Goal: Task Accomplishment & Management: Complete application form

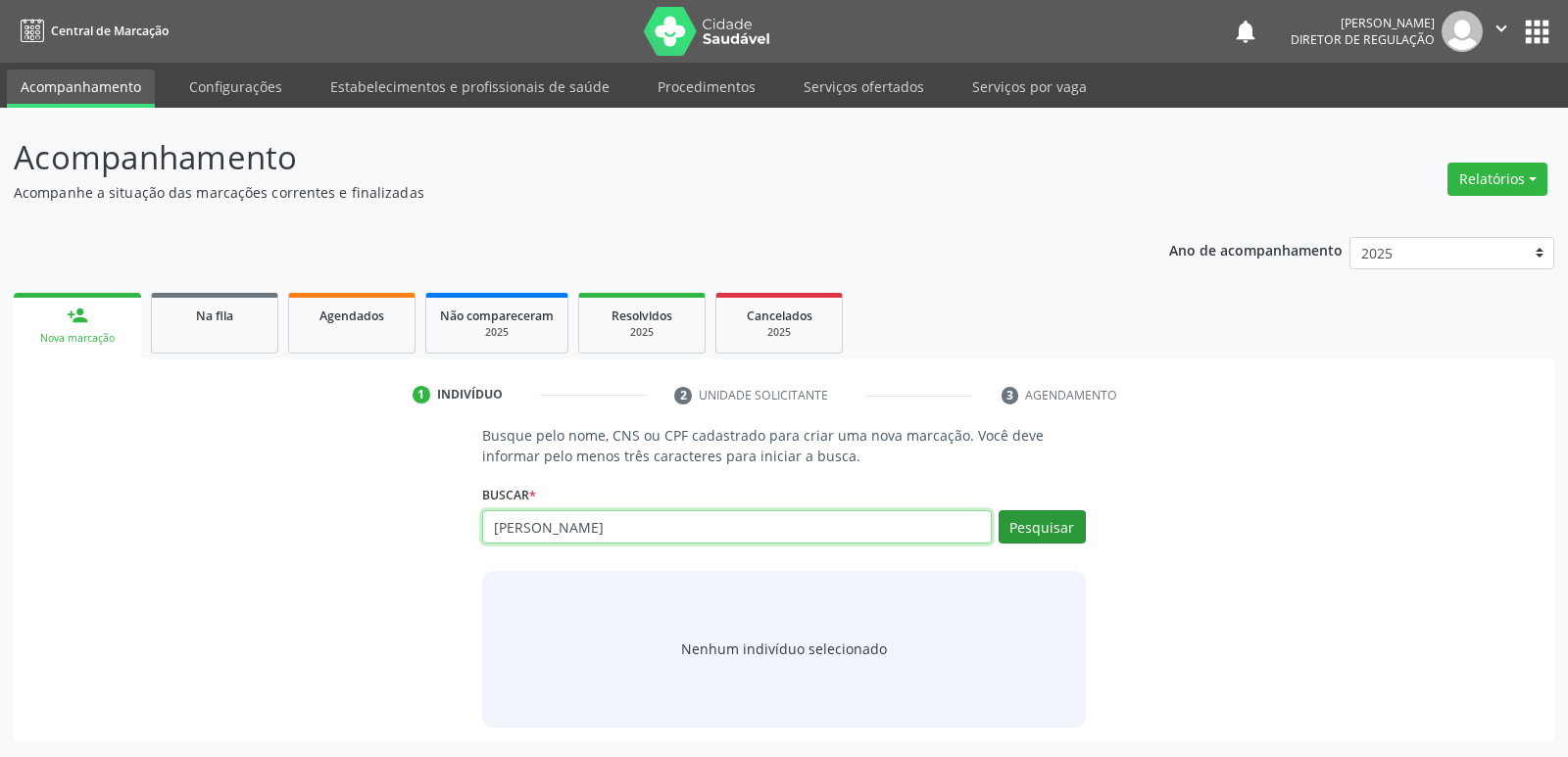
type input "[PERSON_NAME]"
click at [1048, 530] on button "Pesquisar" at bounding box center [1042, 527] width 88 height 33
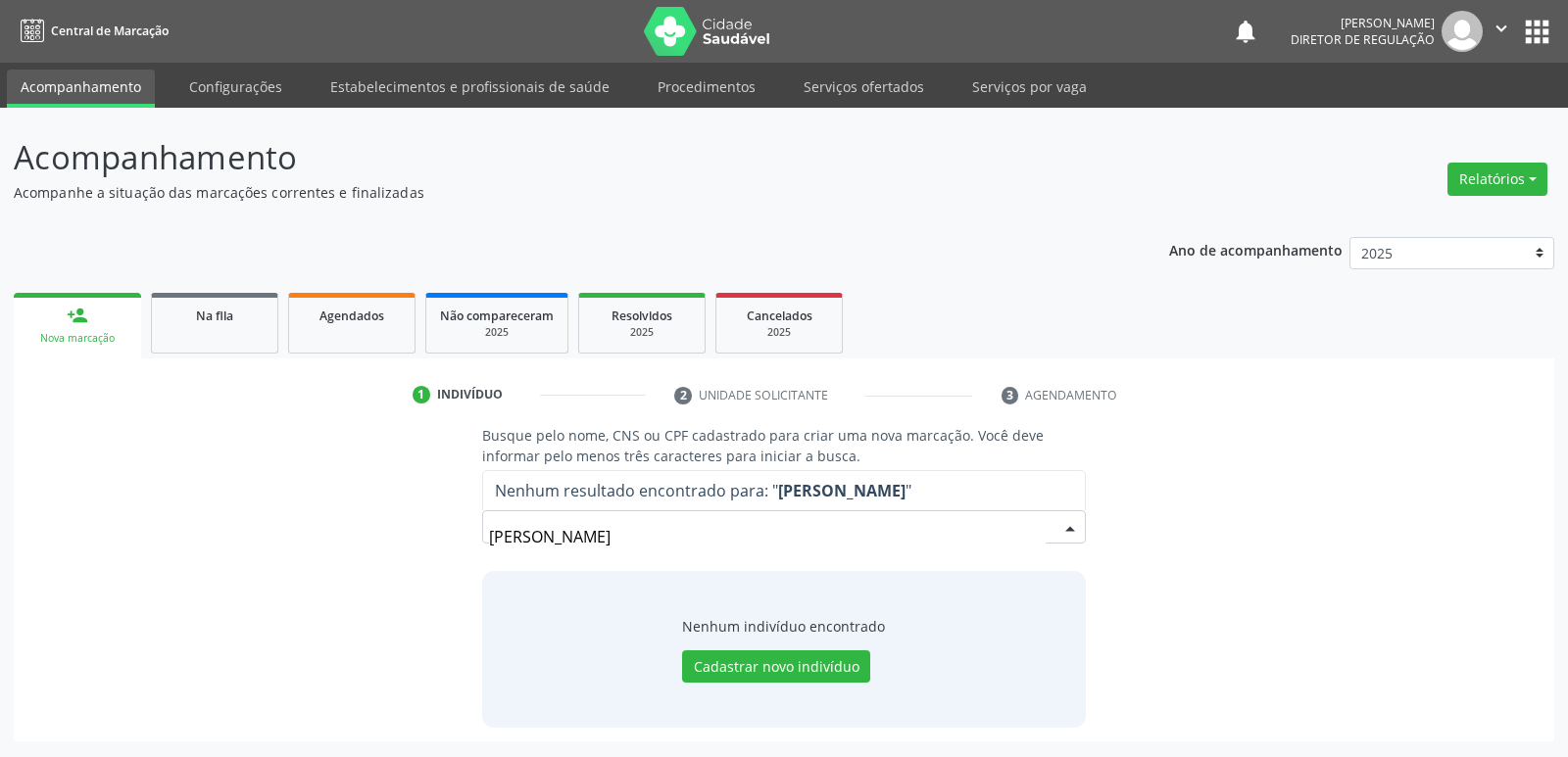
click at [1041, 527] on input "[PERSON_NAME]" at bounding box center [767, 536] width 556 height 39
click at [788, 666] on button "Cadastrar novo indivíduo" at bounding box center [776, 666] width 188 height 33
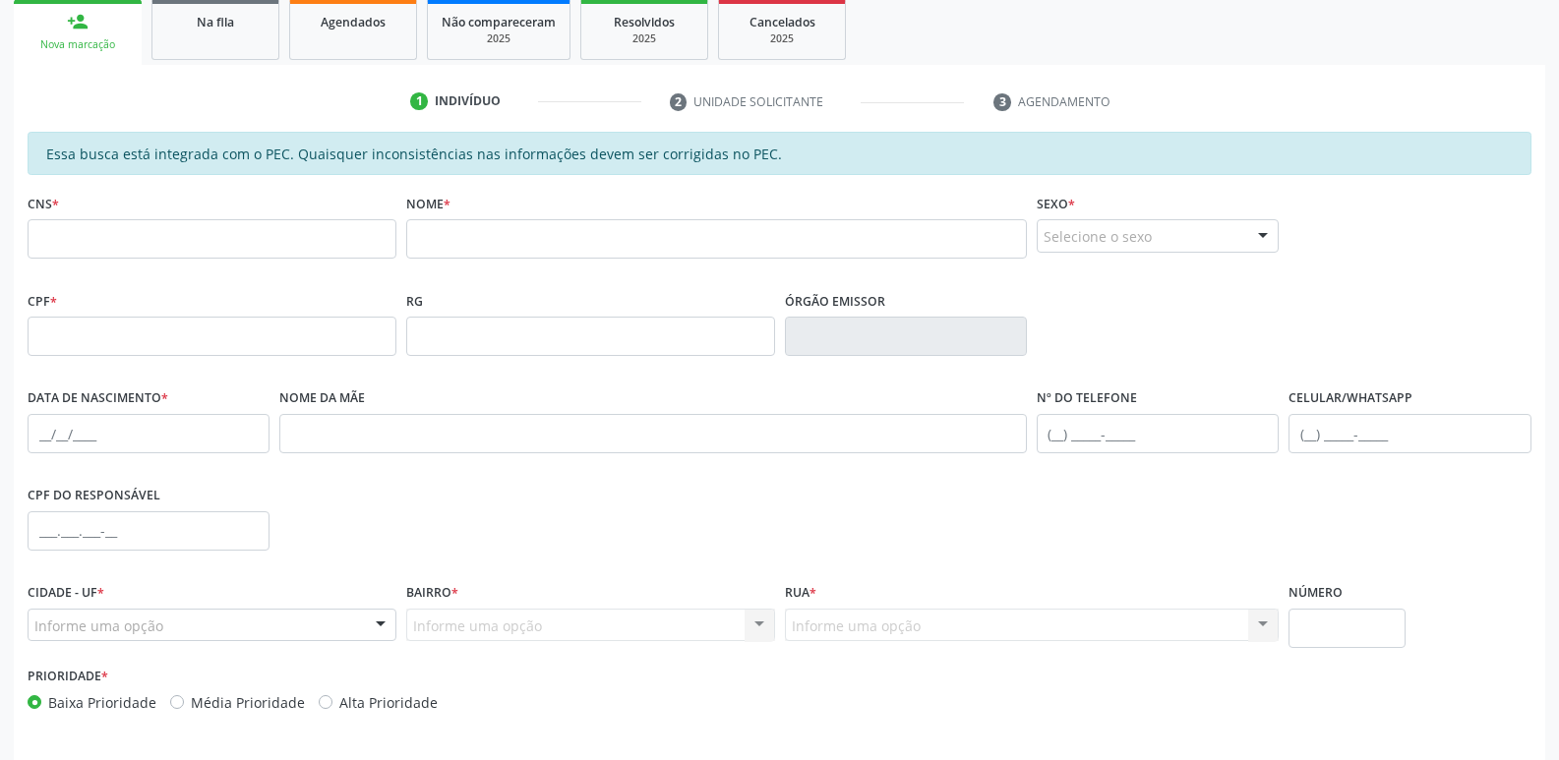
scroll to position [363, 0]
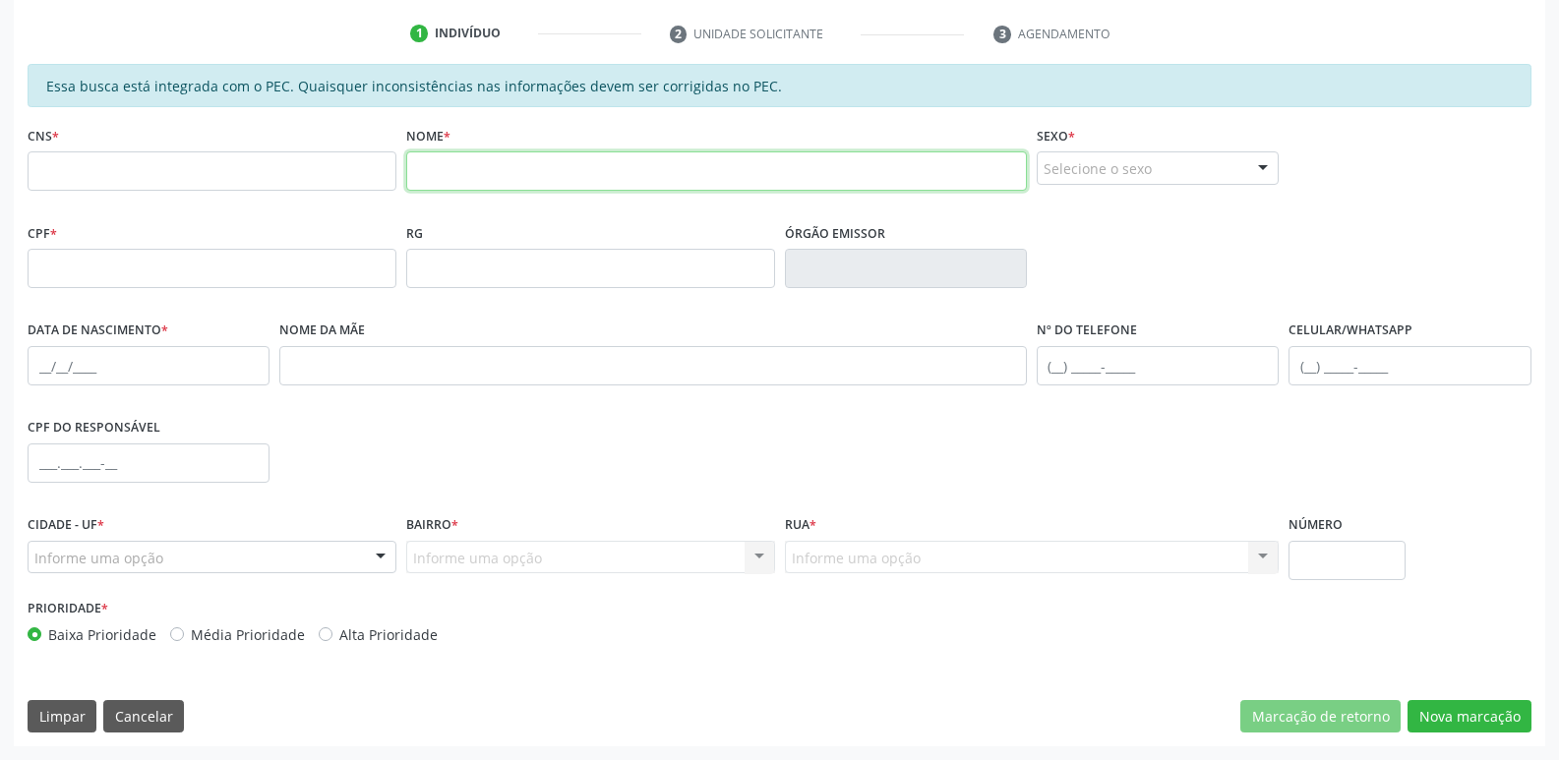
click at [431, 168] on input "text" at bounding box center [716, 171] width 621 height 39
type input "[PERSON_NAME]"
click at [1133, 168] on div "Selecione o sexo" at bounding box center [1158, 168] width 242 height 33
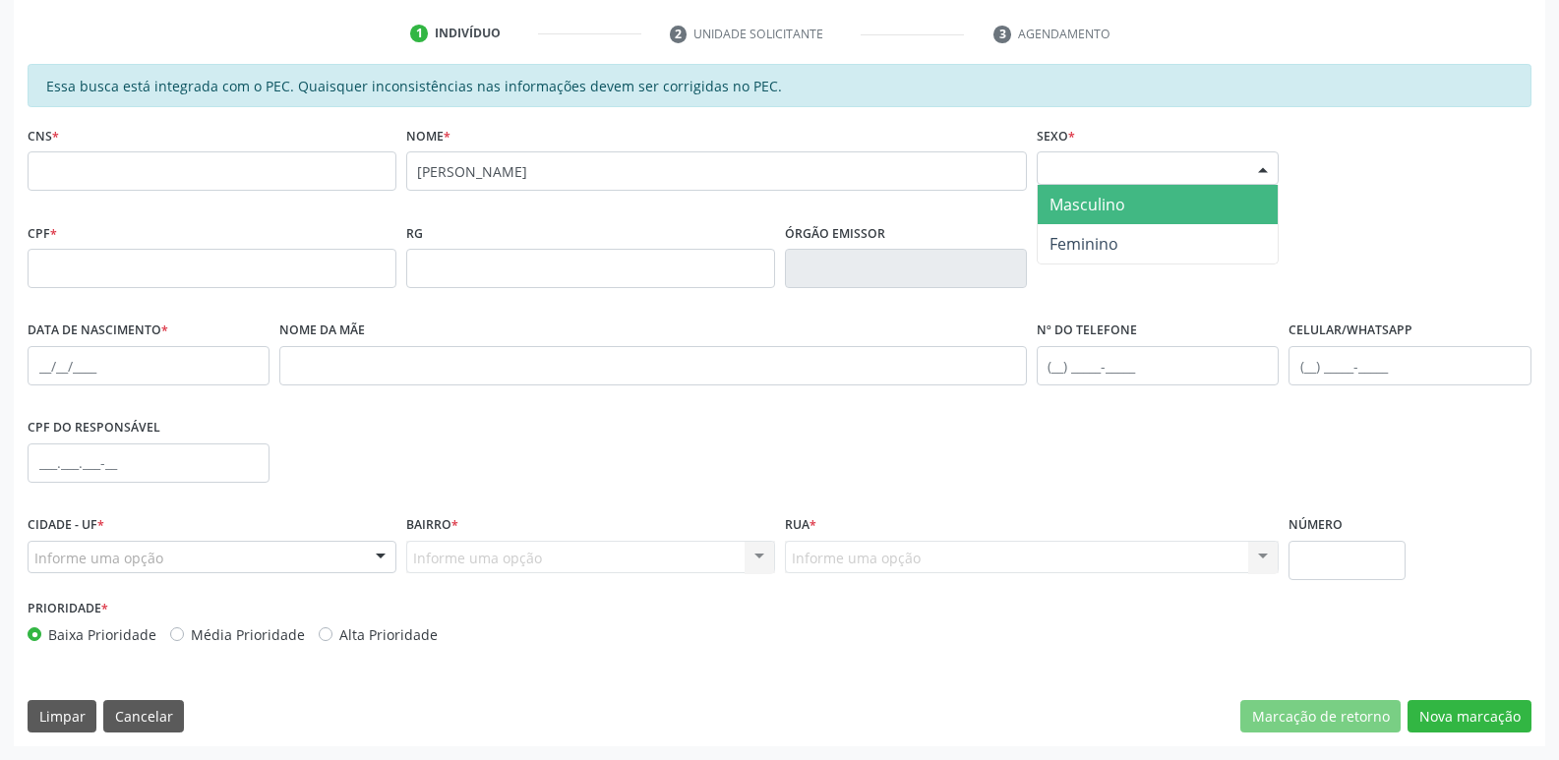
click at [1119, 207] on span "Masculino" at bounding box center [1088, 205] width 76 height 22
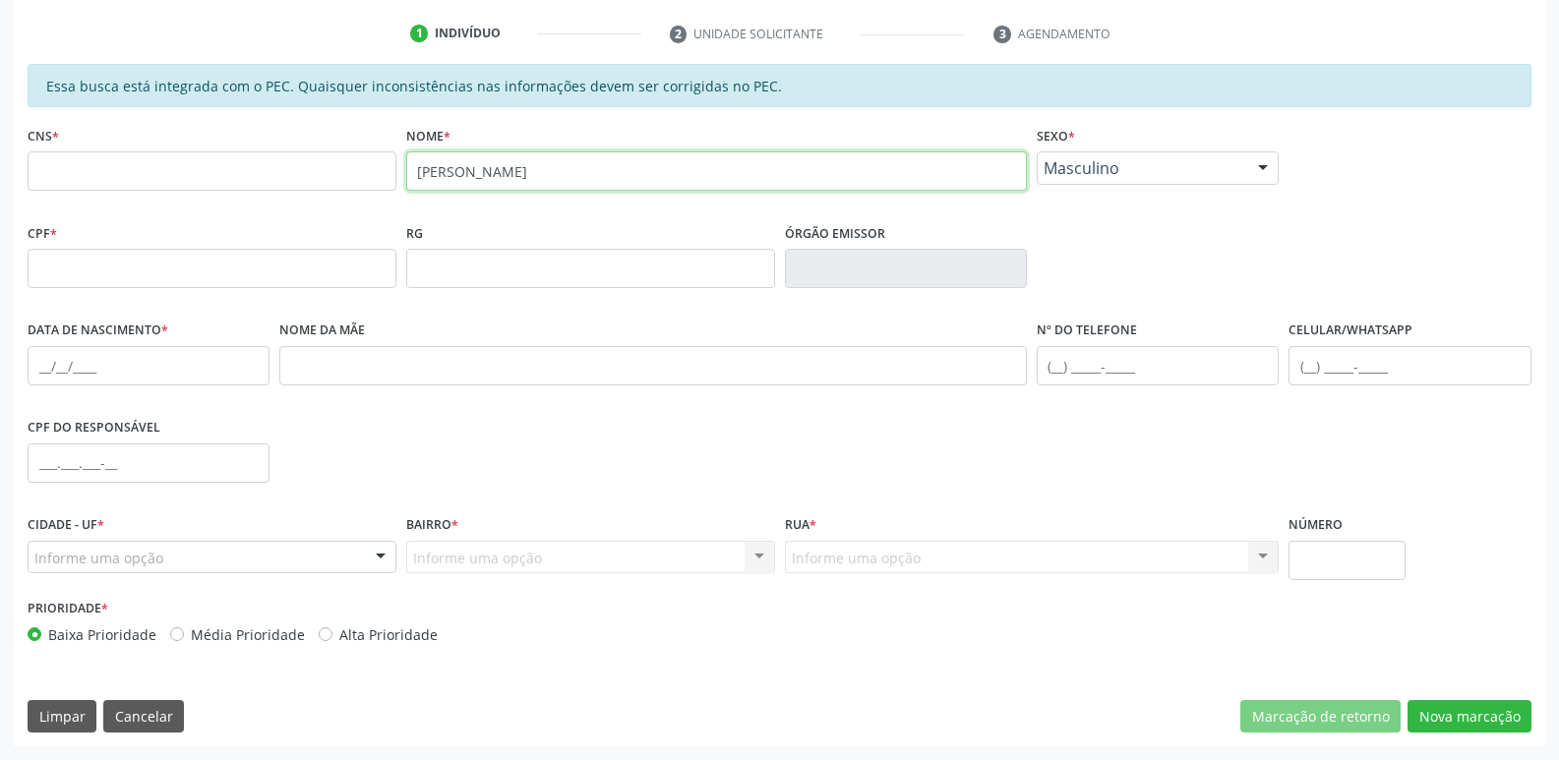
drag, startPoint x: 625, startPoint y: 170, endPoint x: 403, endPoint y: 172, distance: 221.4
click at [403, 172] on div "Nome * [PERSON_NAME]" at bounding box center [716, 169] width 631 height 97
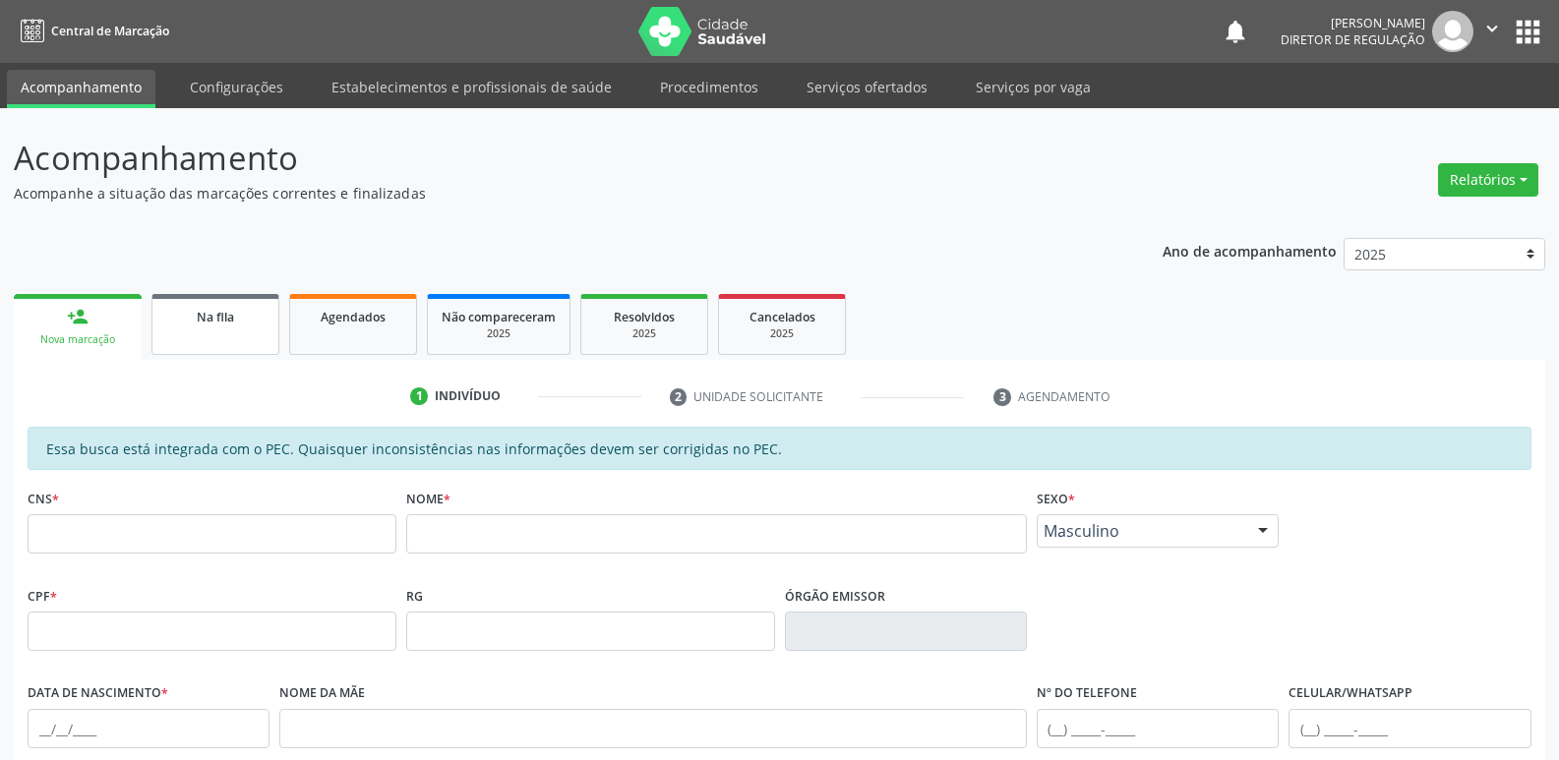
click at [244, 316] on div "Na fila" at bounding box center [215, 316] width 98 height 21
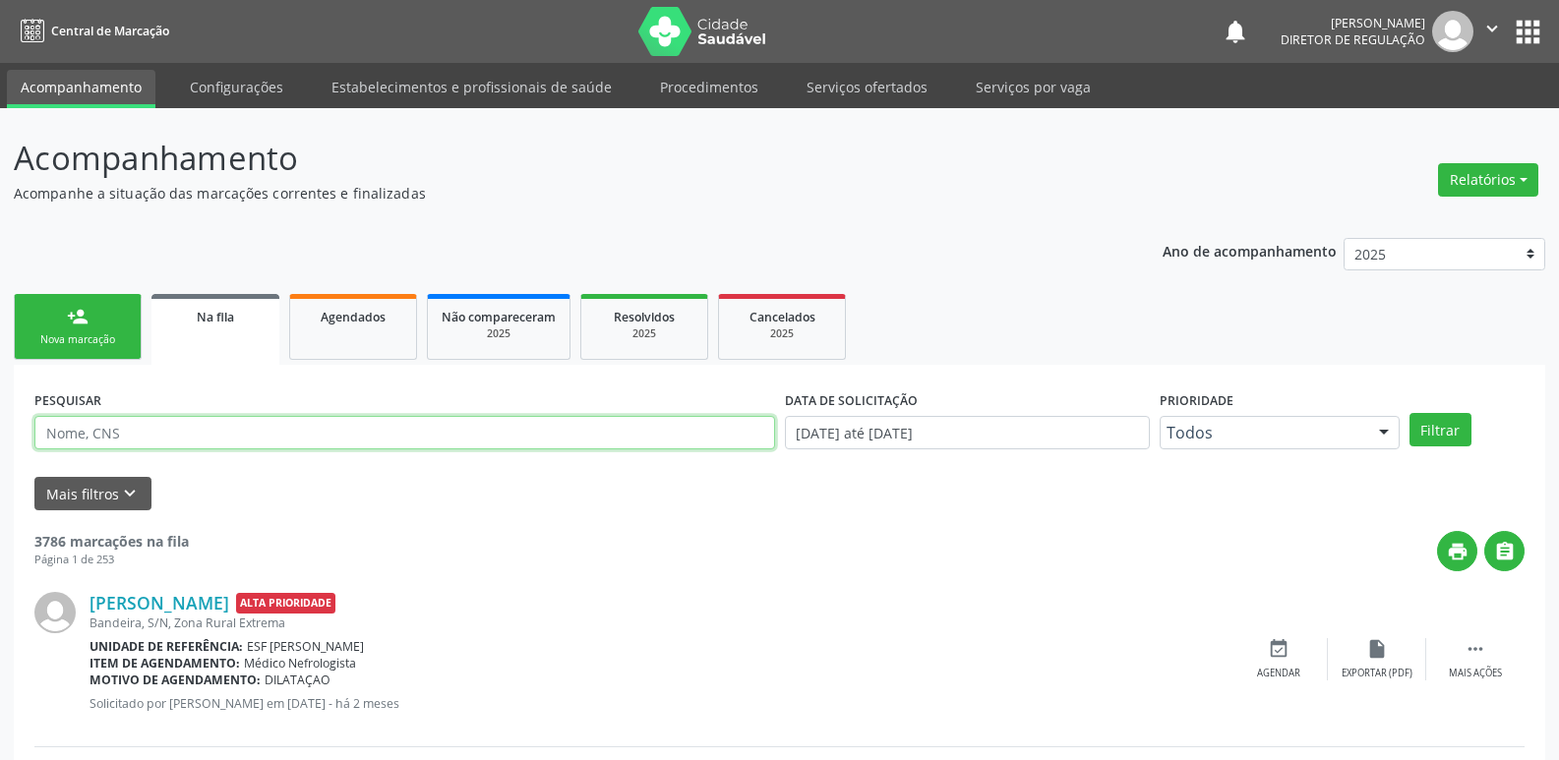
click at [181, 431] on input "text" at bounding box center [404, 432] width 741 height 33
type input "704009833862761"
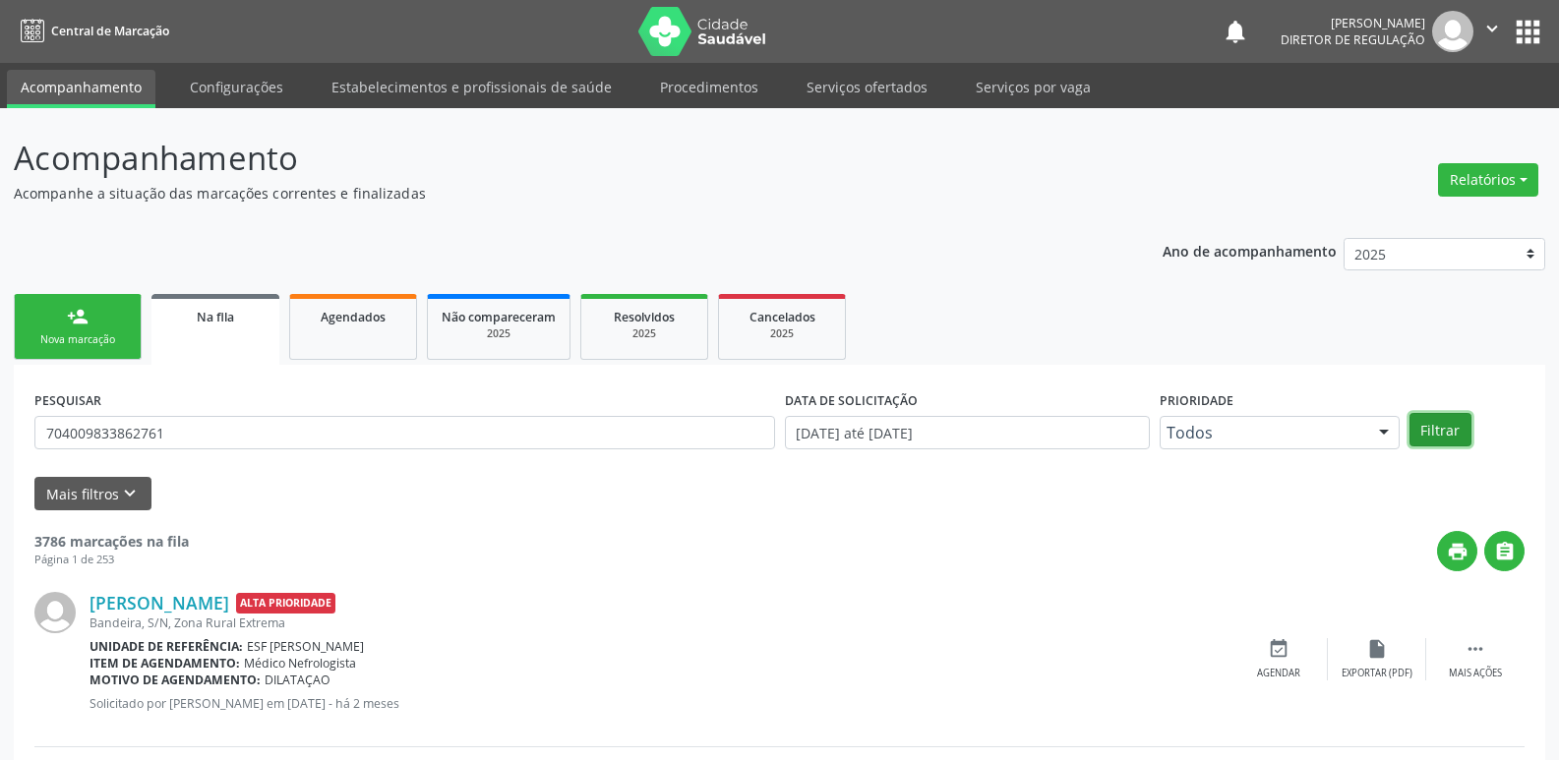
click at [1431, 432] on button "Filtrar" at bounding box center [1441, 429] width 62 height 33
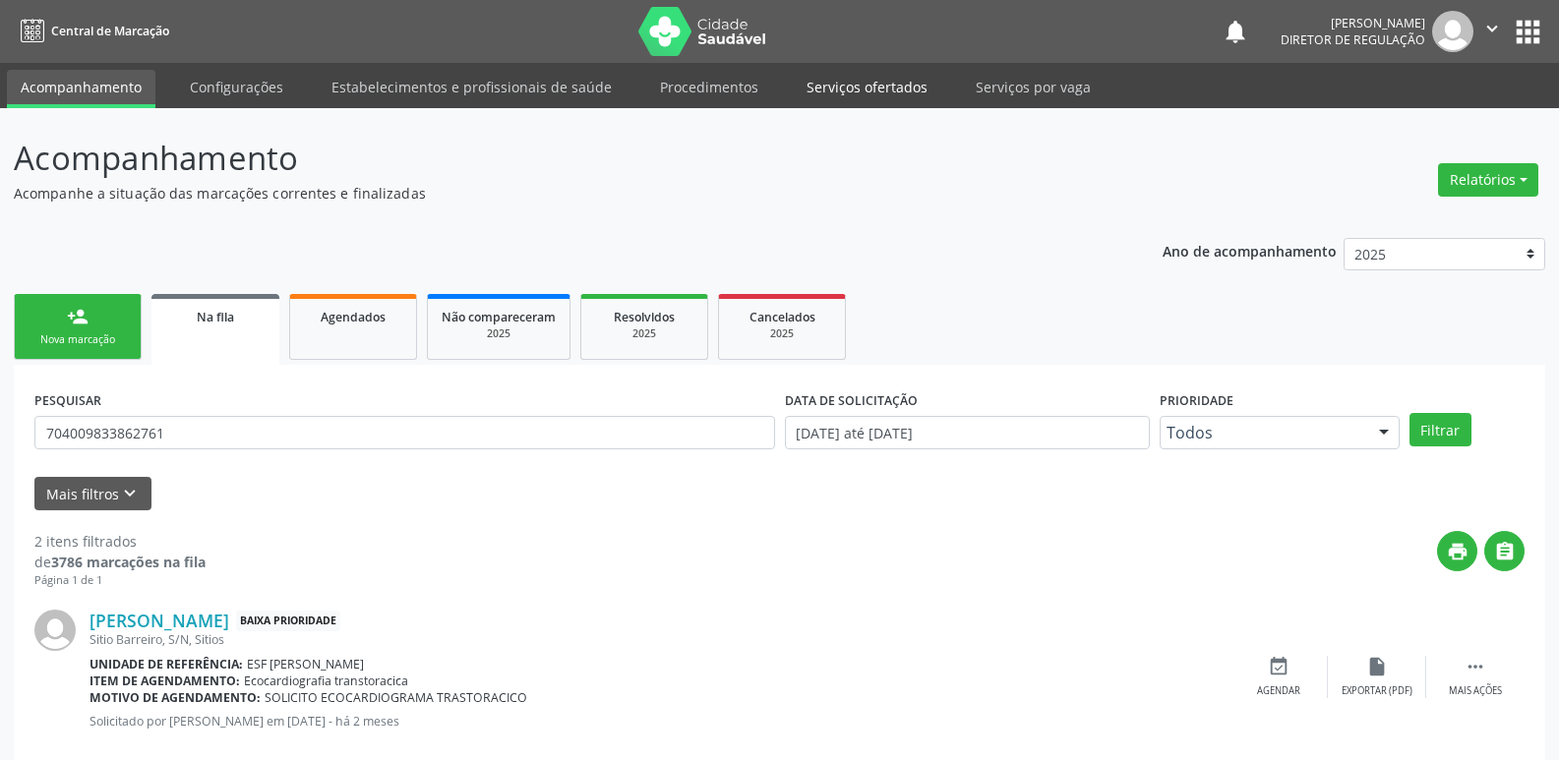
click at [853, 88] on link "Serviços ofertados" at bounding box center [867, 87] width 149 height 34
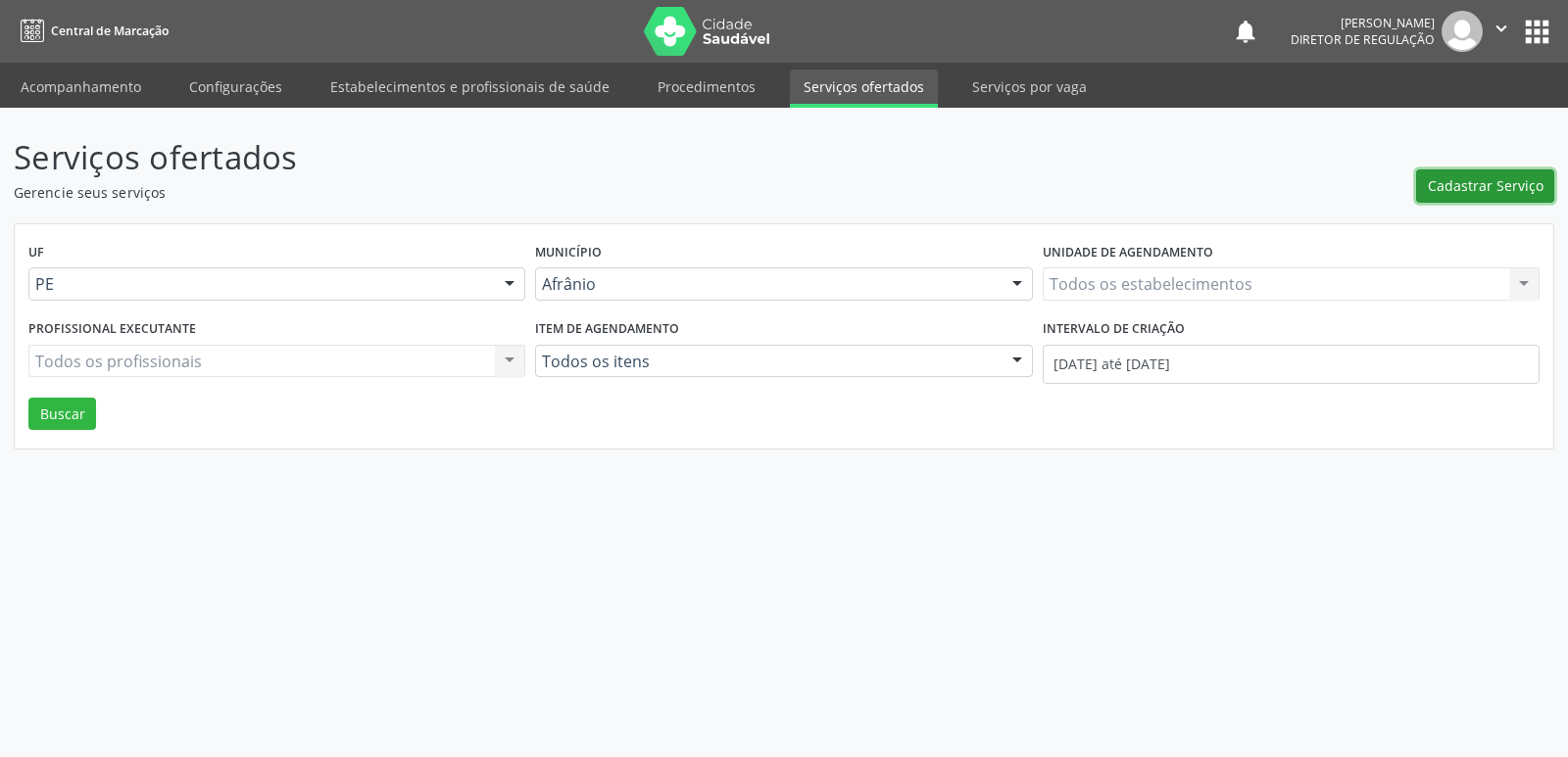
click at [1488, 190] on span "Cadastrar Serviço" at bounding box center [1485, 185] width 116 height 21
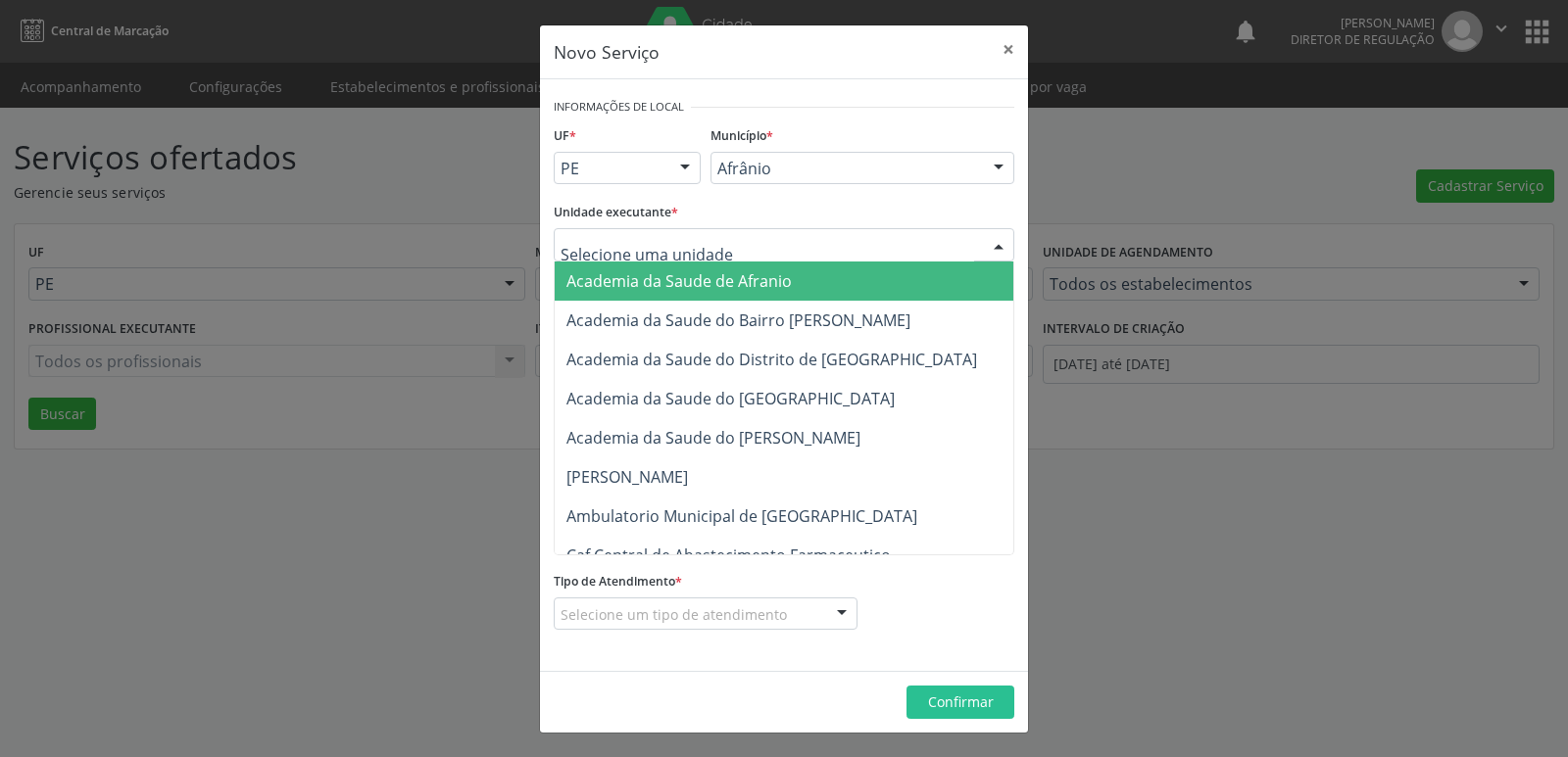
click at [814, 245] on div at bounding box center [784, 244] width 460 height 33
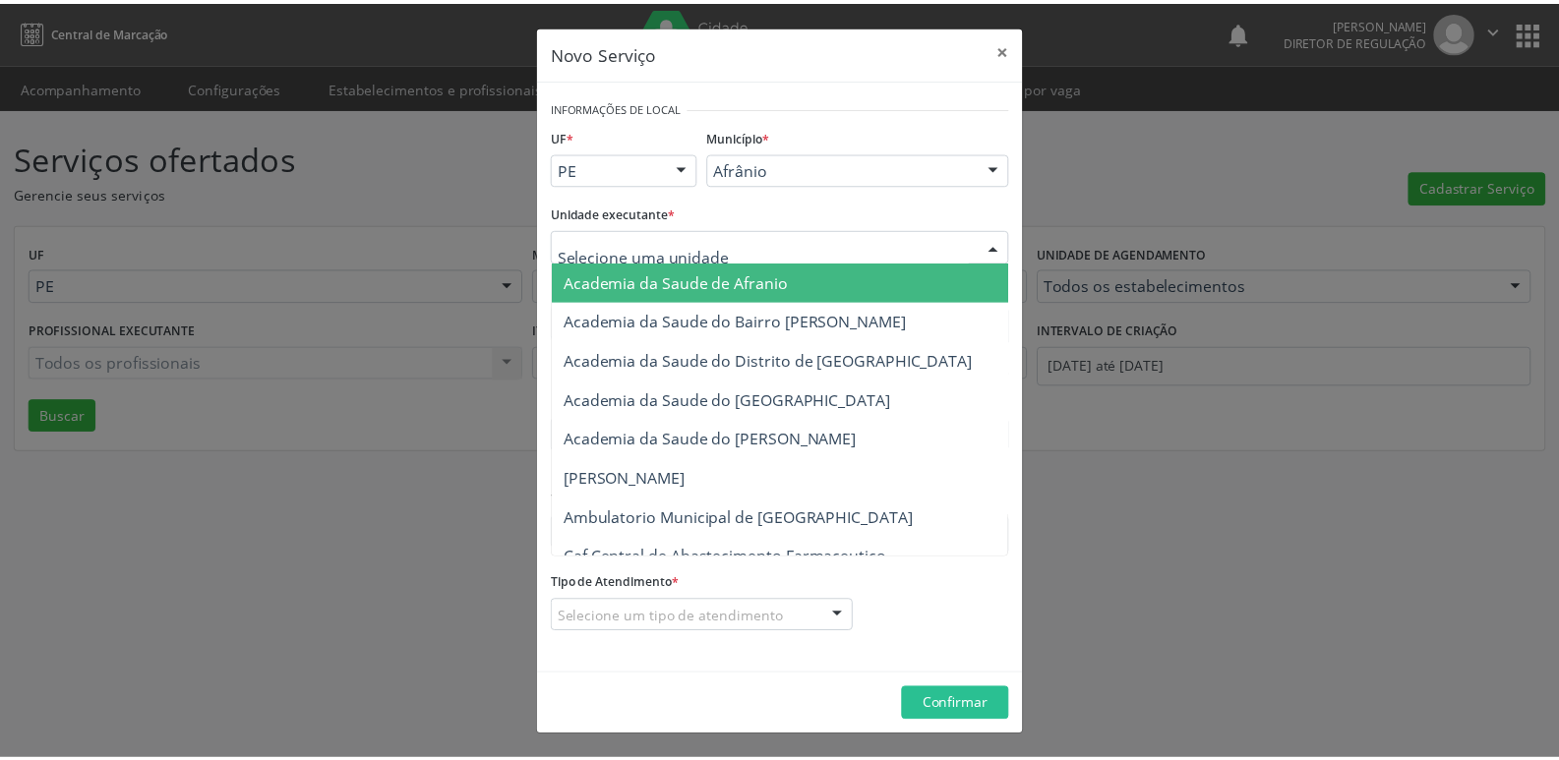
scroll to position [295, 0]
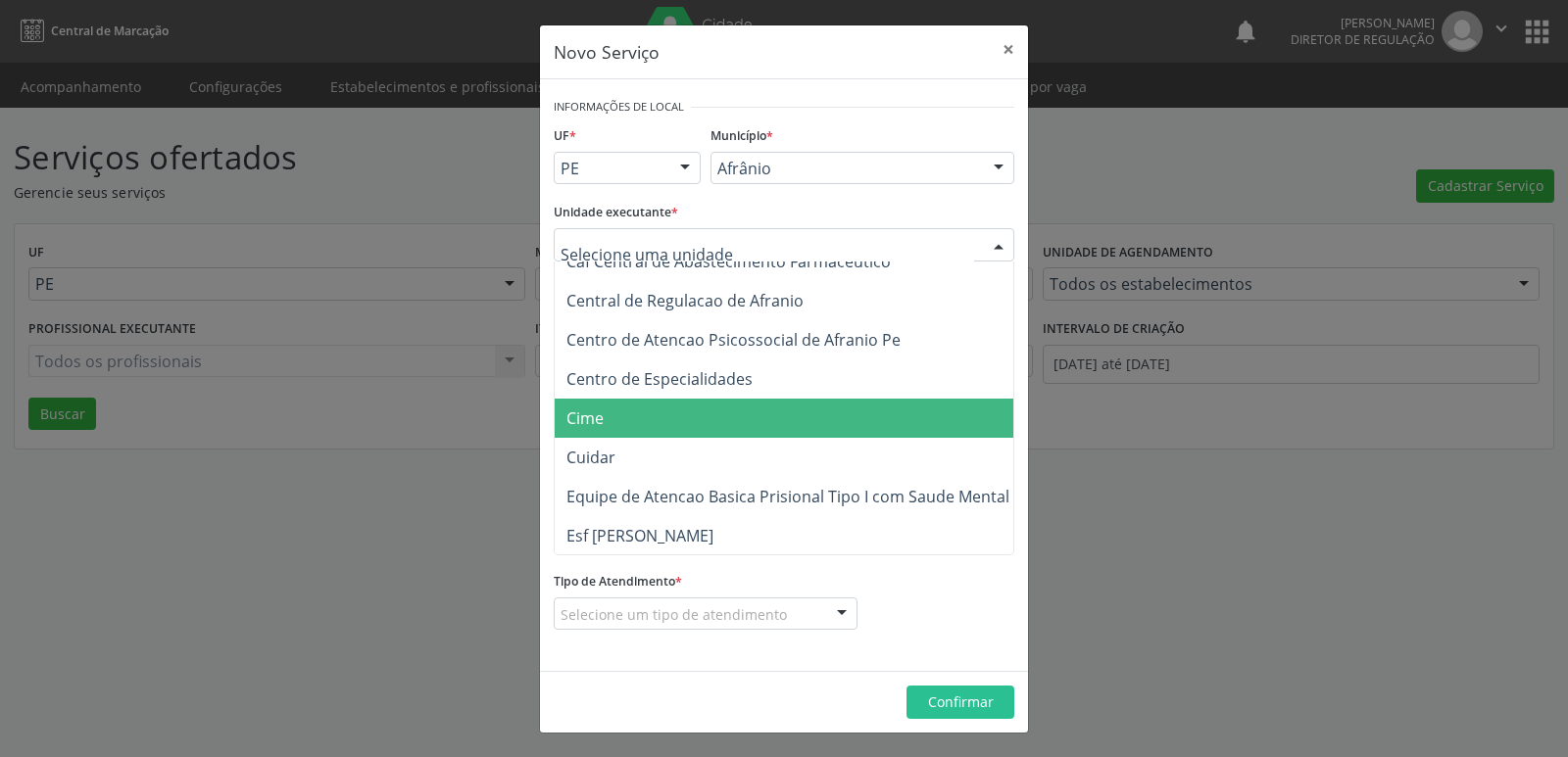
click at [680, 415] on span "Cime" at bounding box center [794, 417] width 478 height 39
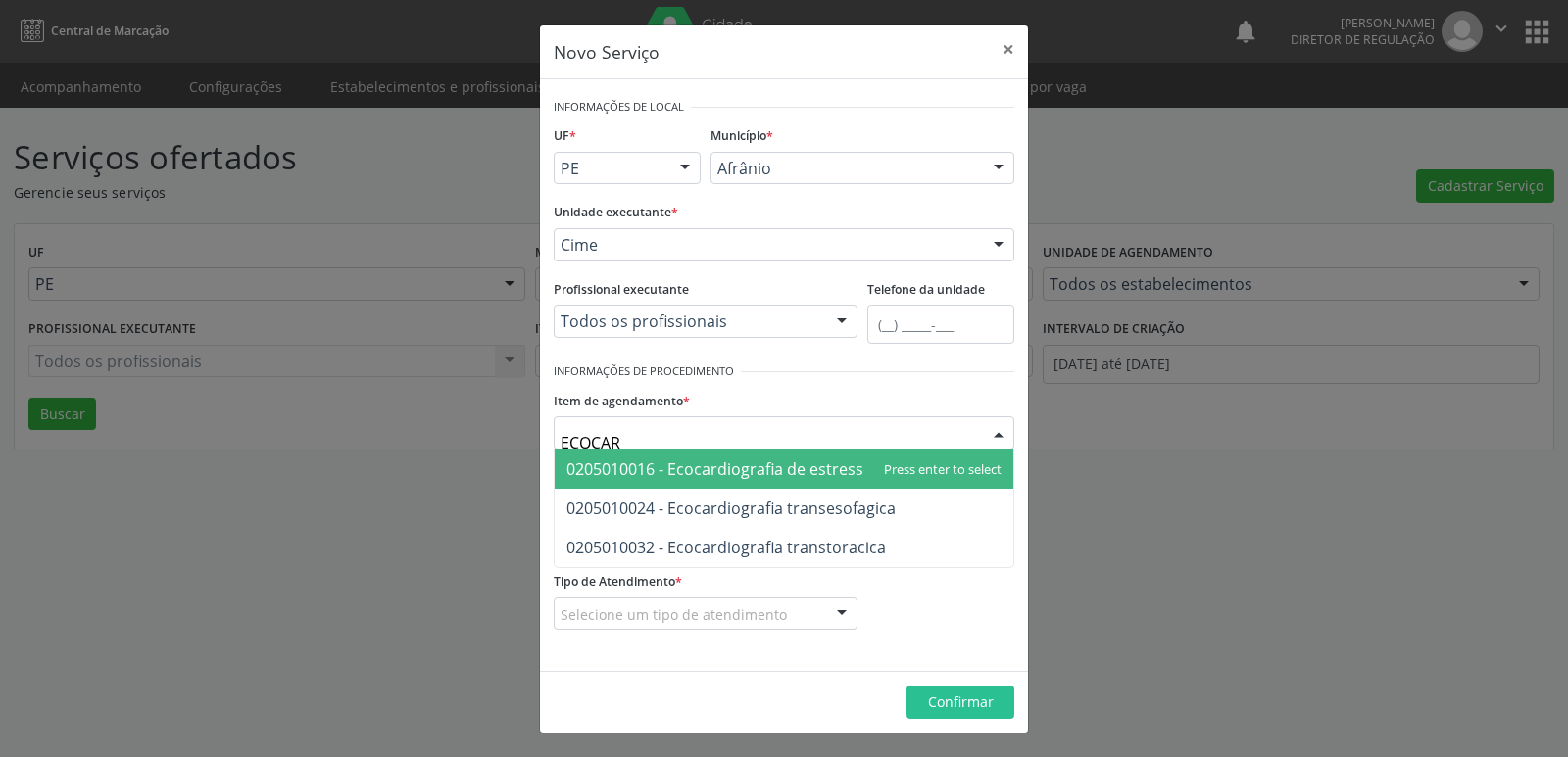
type input "ECOCARD"
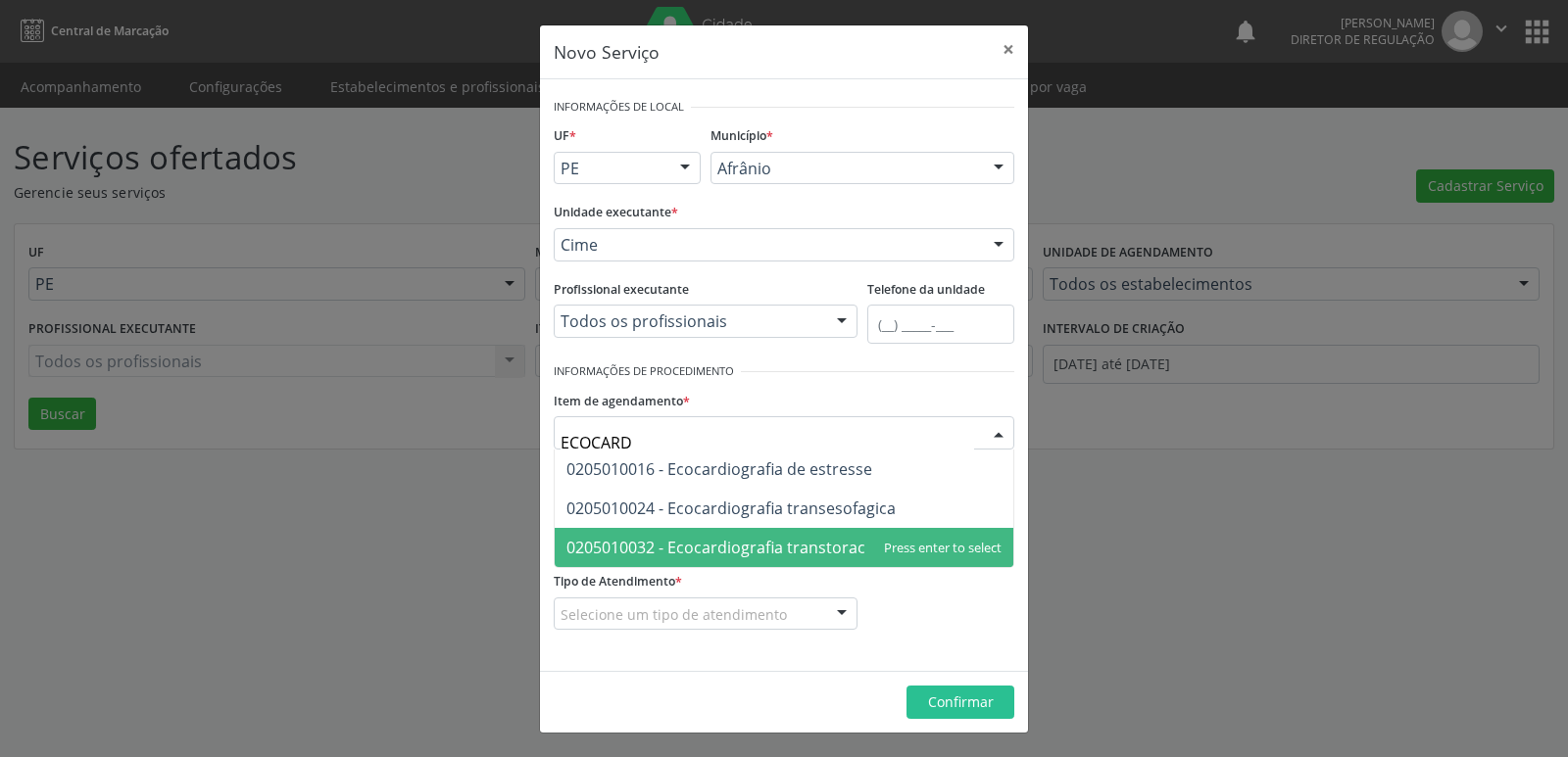
click at [708, 547] on span "0205010032 - Ecocardiografia transtoracica" at bounding box center [726, 548] width 320 height 22
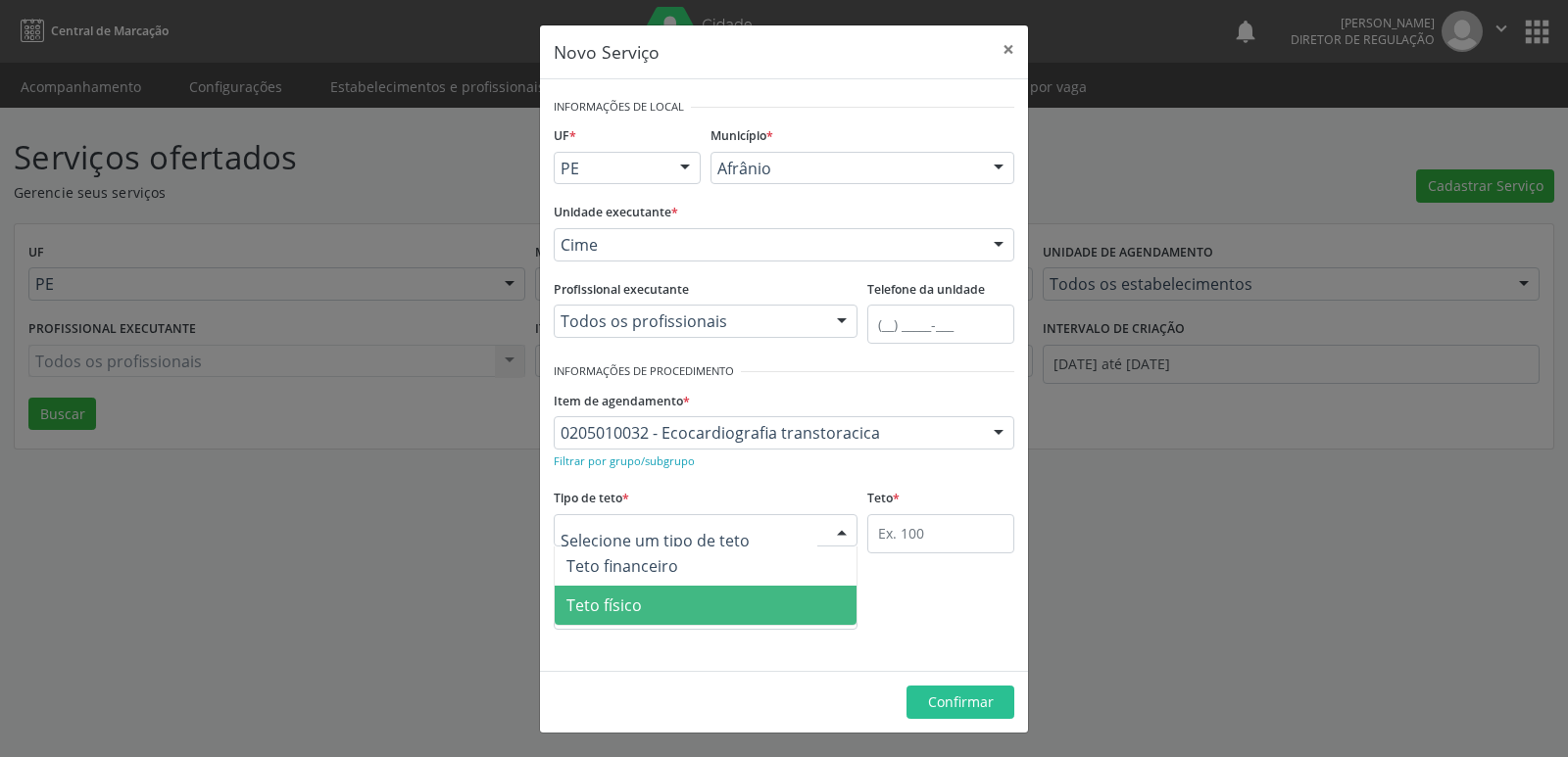
drag, startPoint x: 713, startPoint y: 607, endPoint x: 765, endPoint y: 597, distance: 53.0
click at [713, 608] on span "Teto físico" at bounding box center [705, 605] width 302 height 39
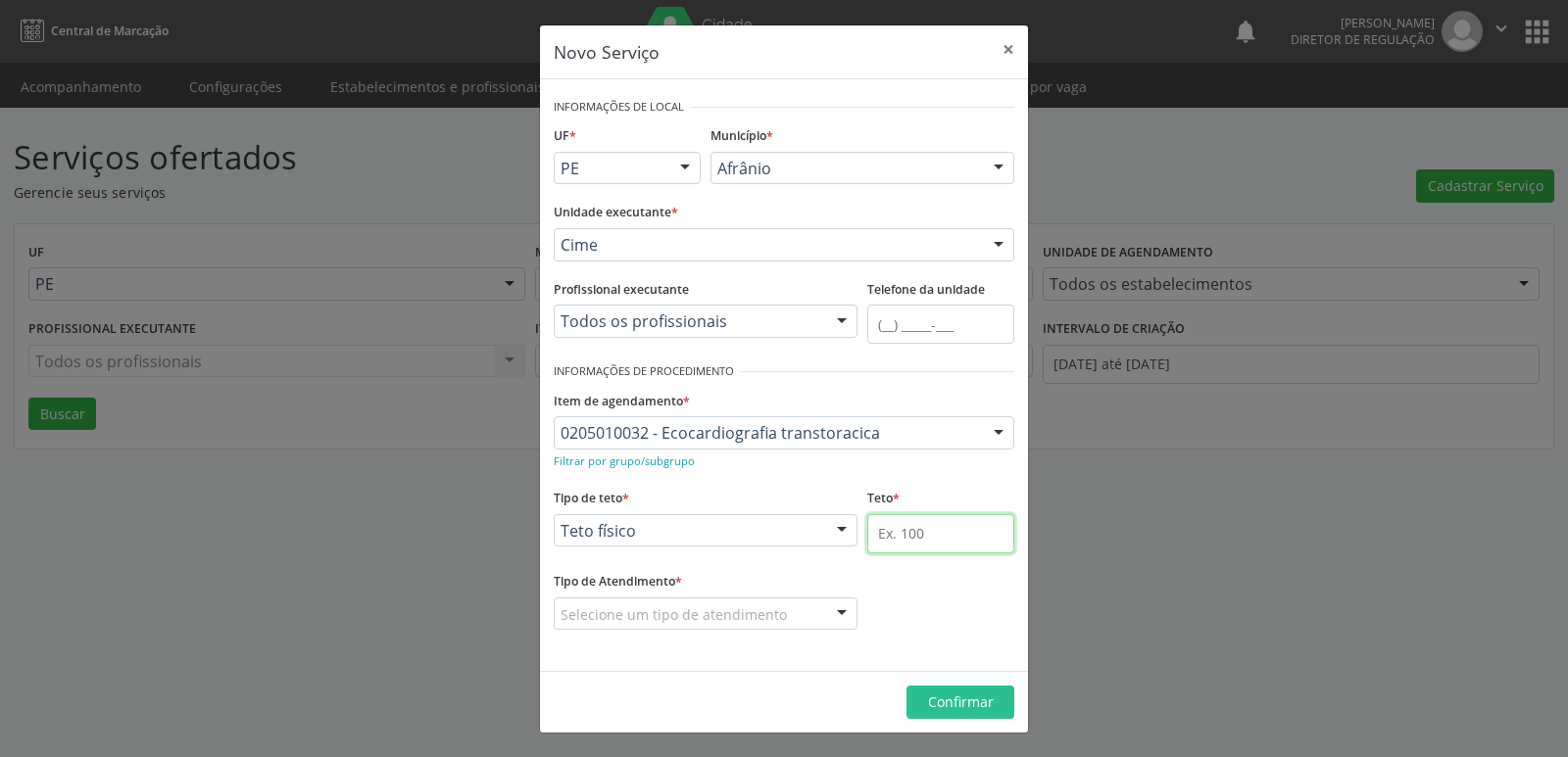
click at [917, 527] on input "text" at bounding box center [941, 533] width 147 height 39
type input "1"
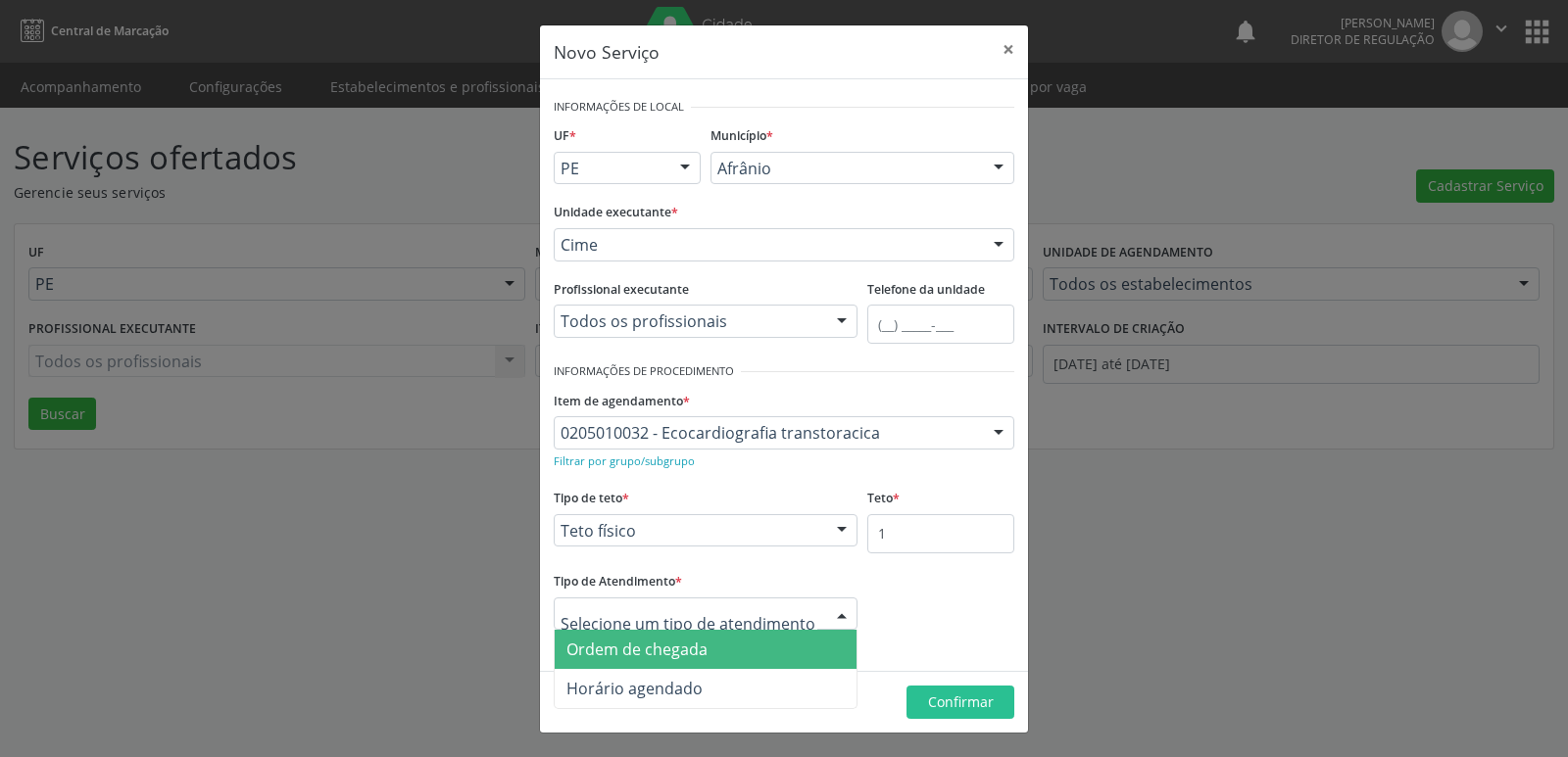
click at [673, 652] on span "Ordem de chegada" at bounding box center [638, 649] width 141 height 22
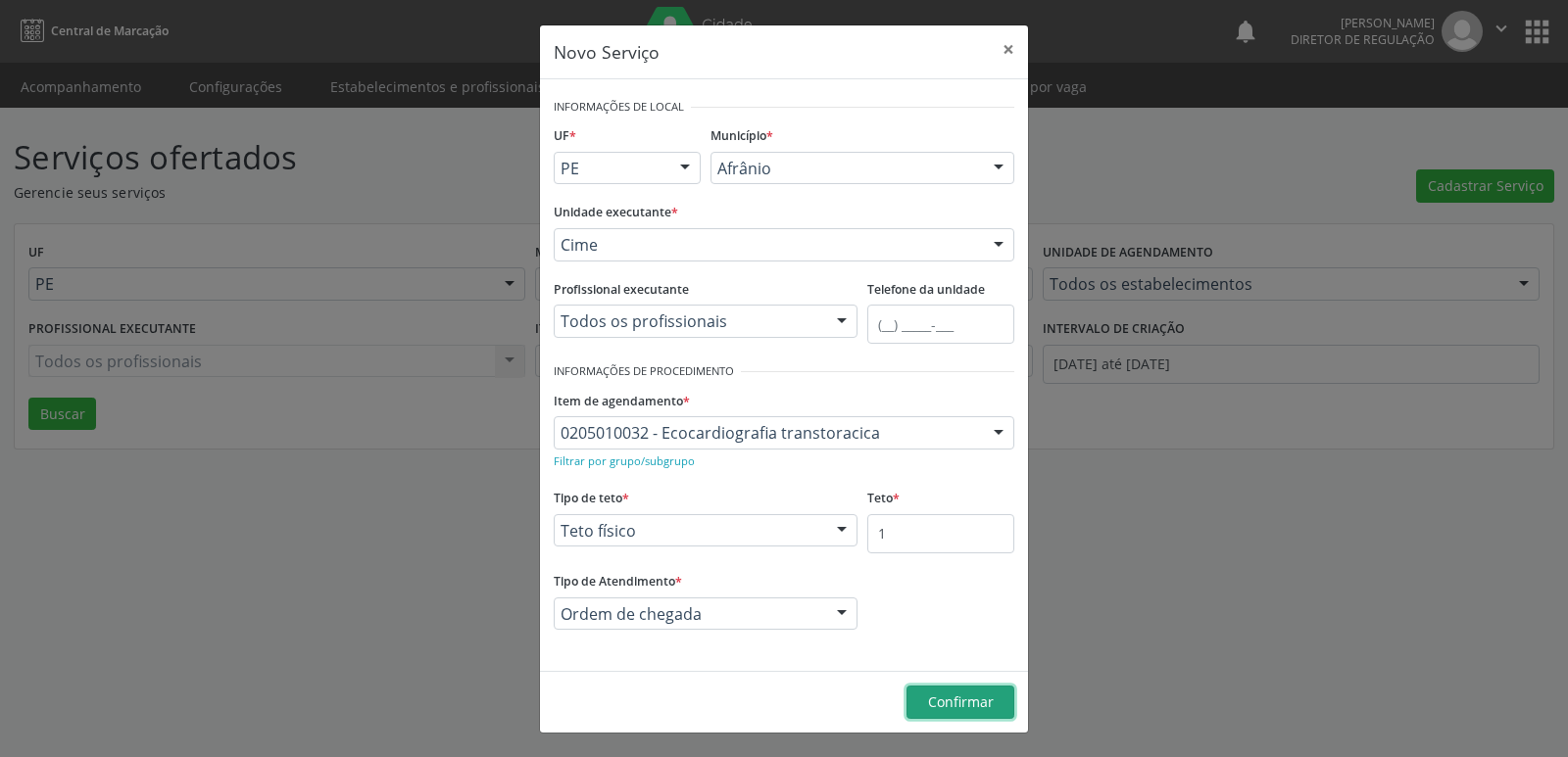
click at [978, 702] on span "Confirmar" at bounding box center [961, 702] width 66 height 19
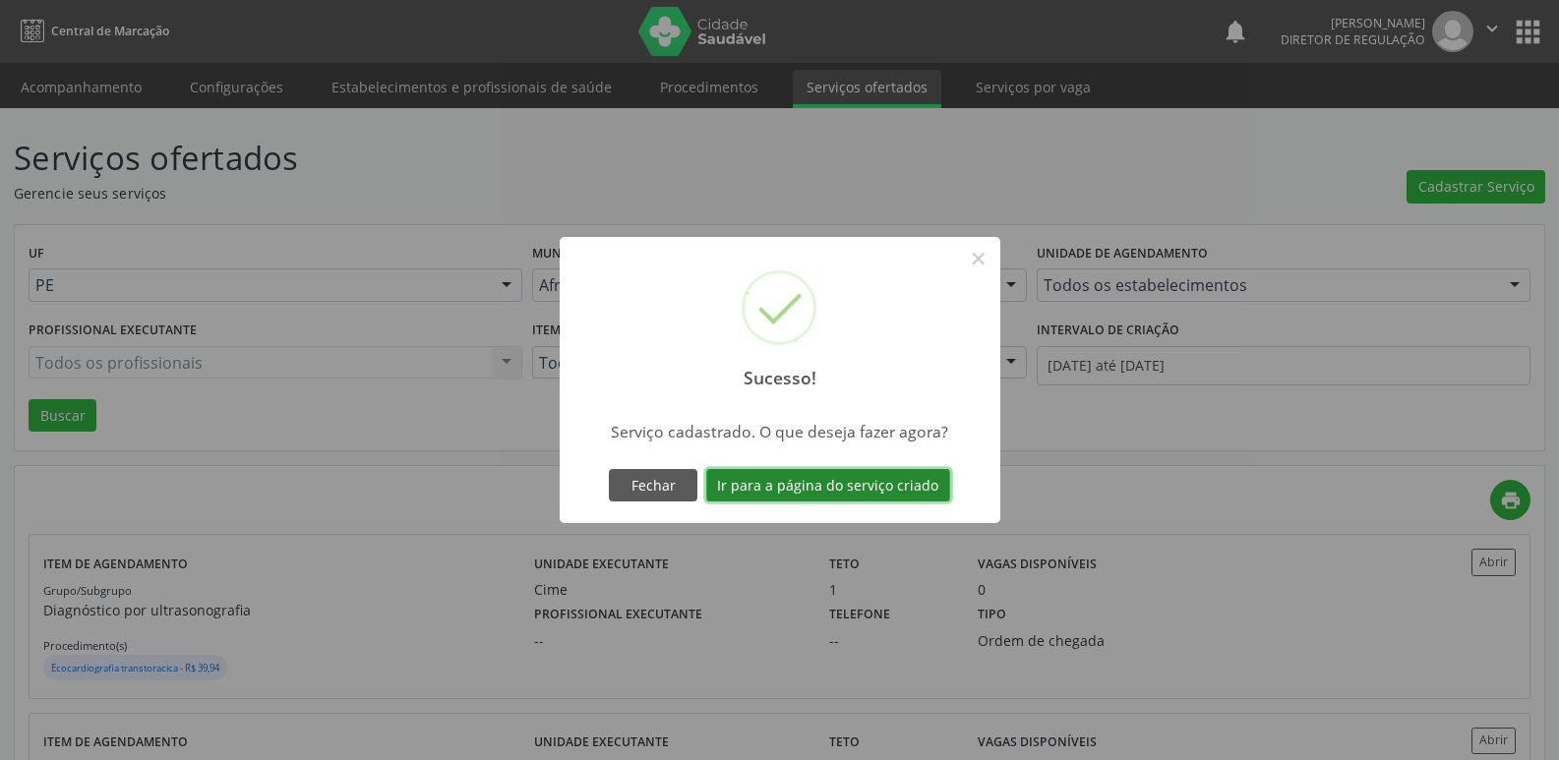
click at [874, 488] on button "Ir para a página do serviço criado" at bounding box center [828, 485] width 244 height 33
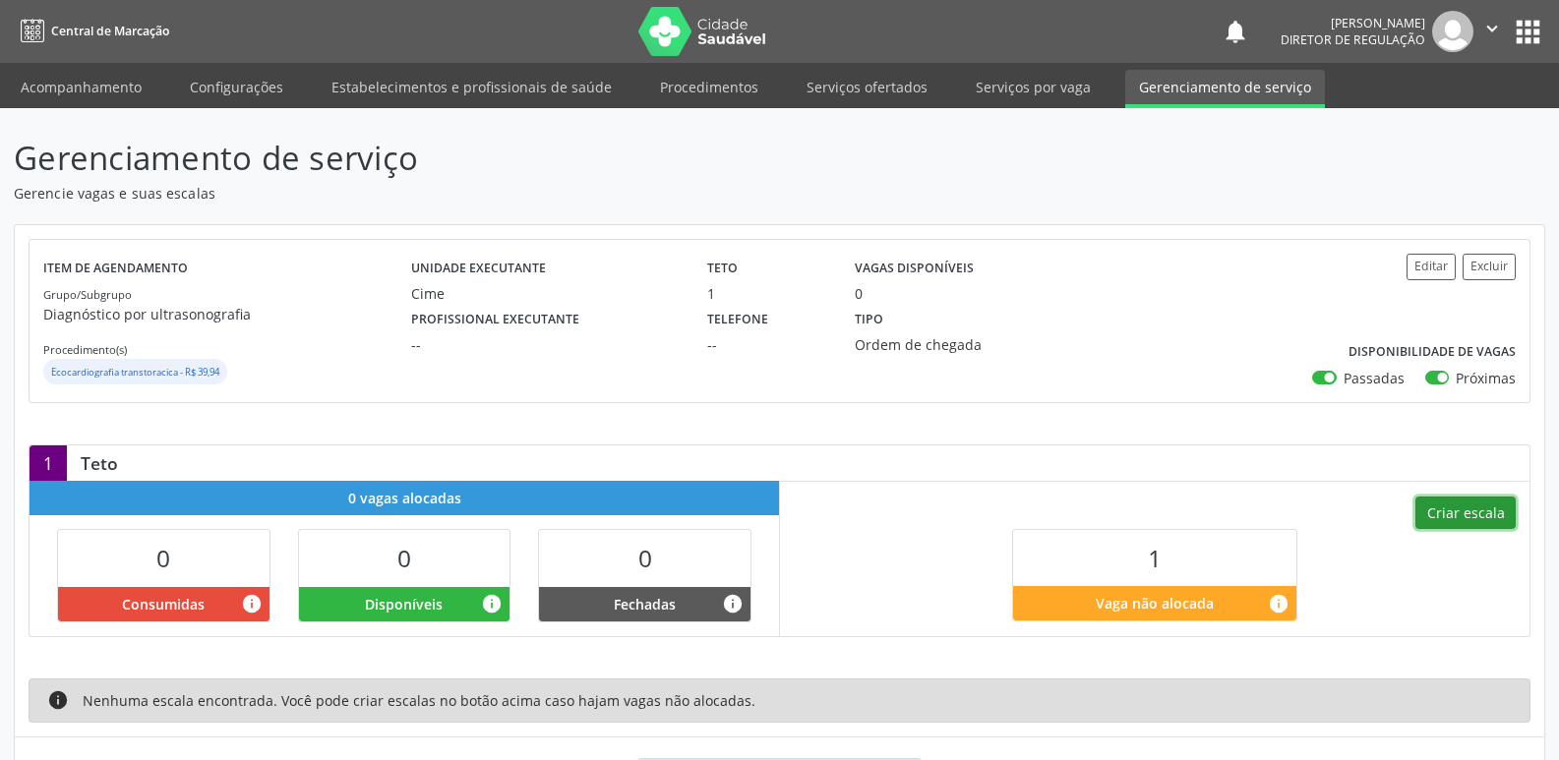
click at [1461, 516] on button "Criar escala" at bounding box center [1466, 513] width 100 height 33
select select "8"
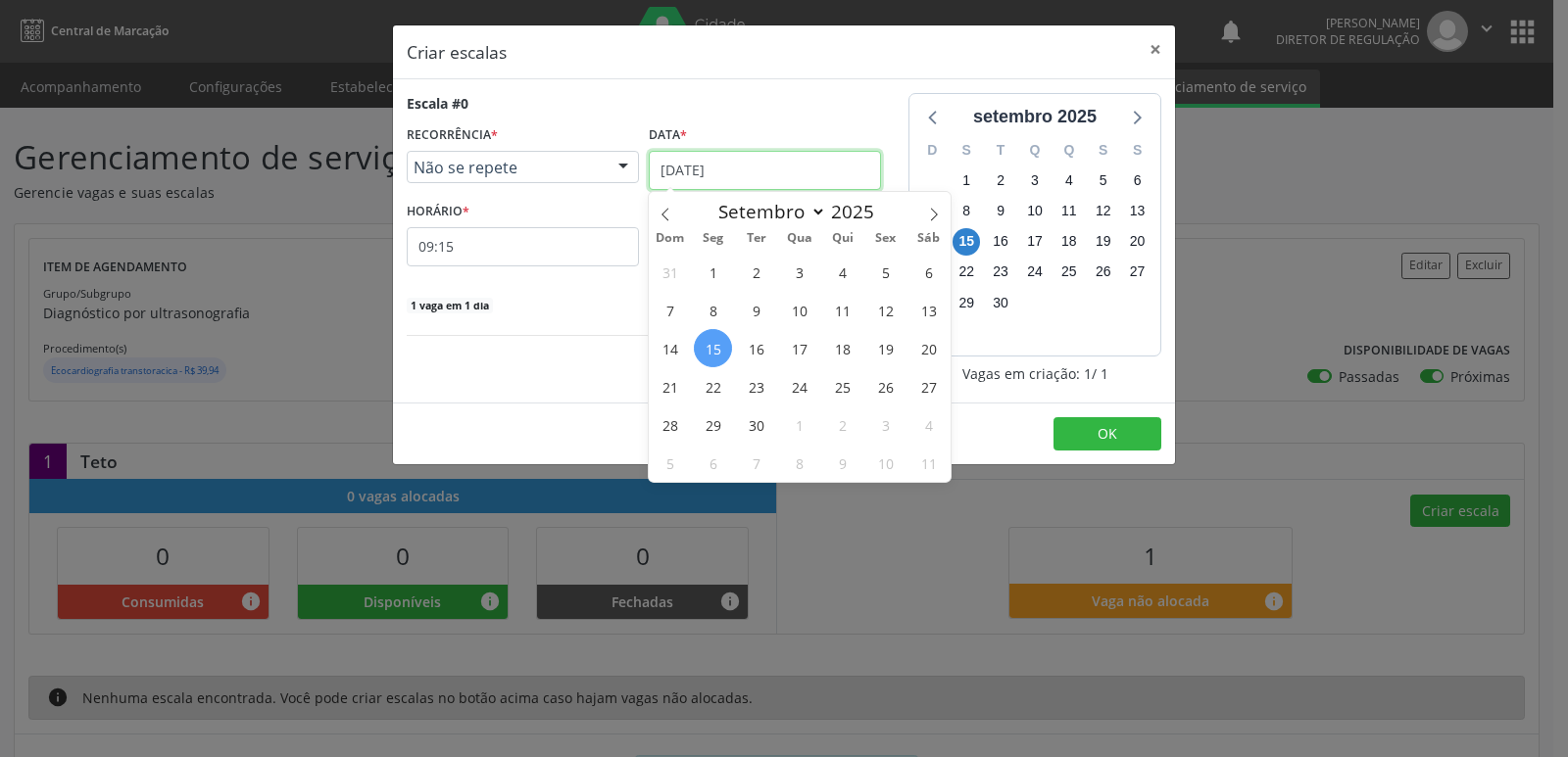
click at [777, 168] on input "[DATE]" at bounding box center [764, 170] width 232 height 39
click at [849, 351] on span "18" at bounding box center [842, 349] width 38 height 38
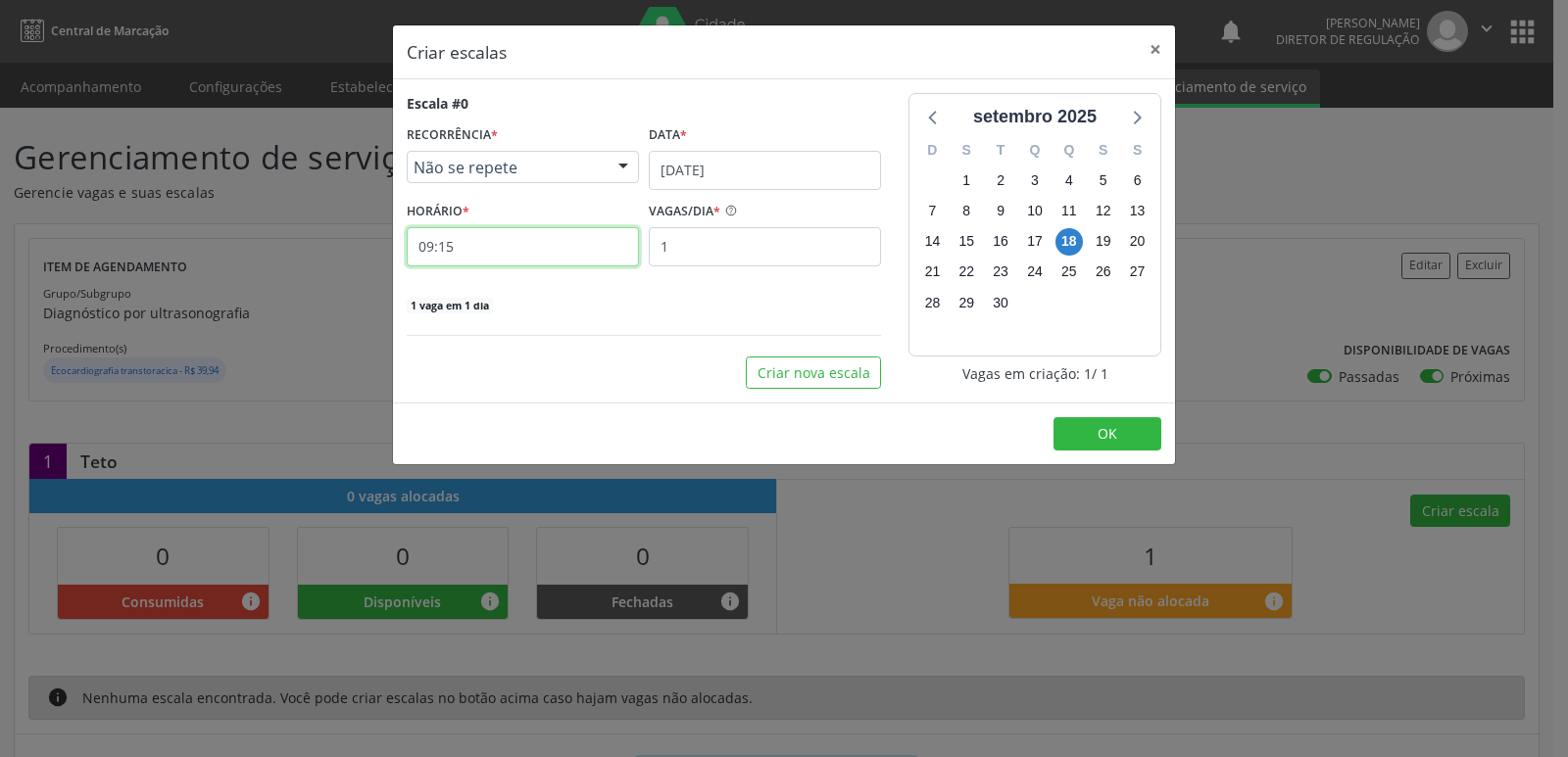
click at [557, 247] on input "09:15" at bounding box center [522, 246] width 232 height 39
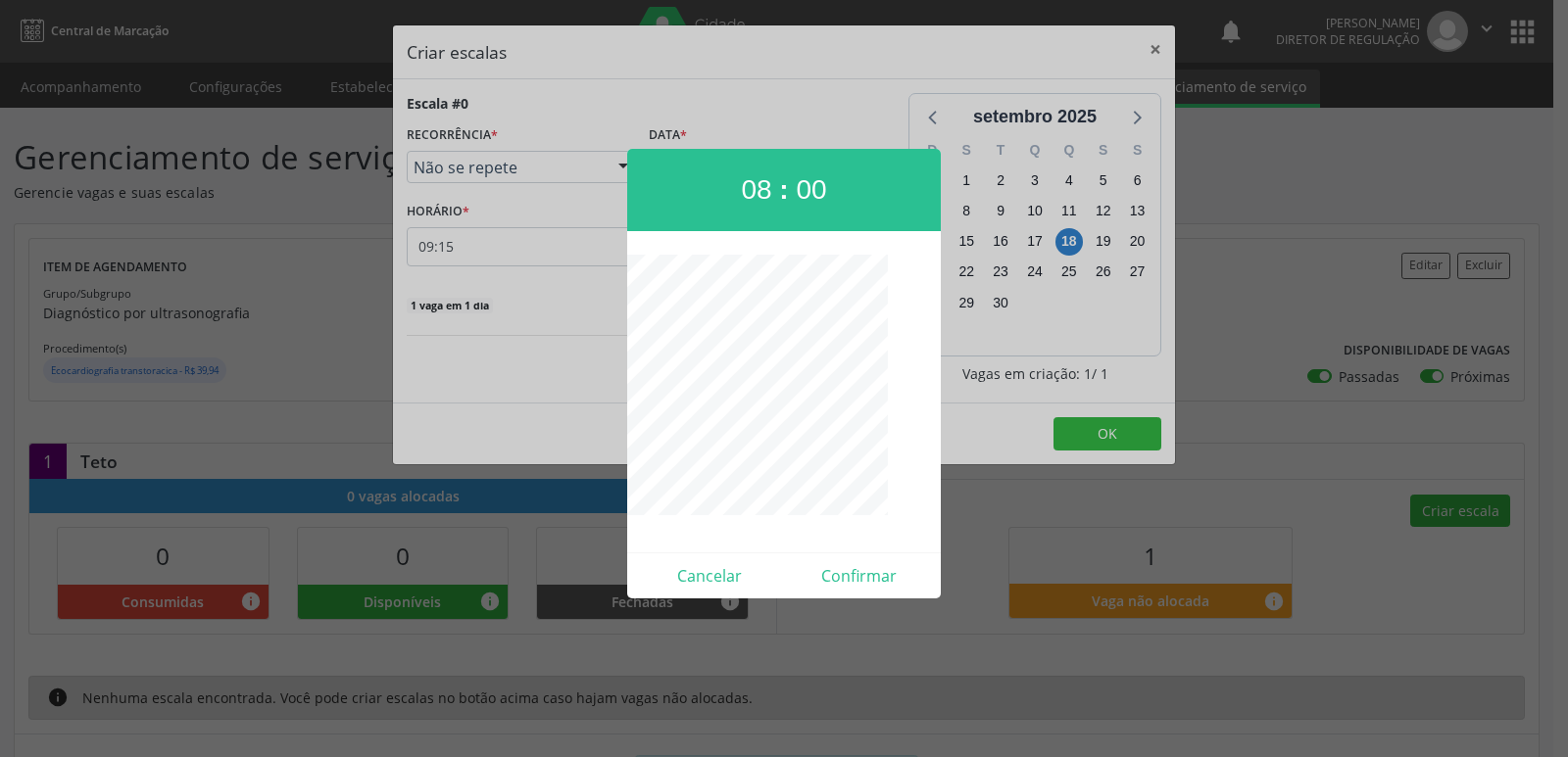
click at [1255, 406] on div at bounding box center [784, 378] width 1568 height 757
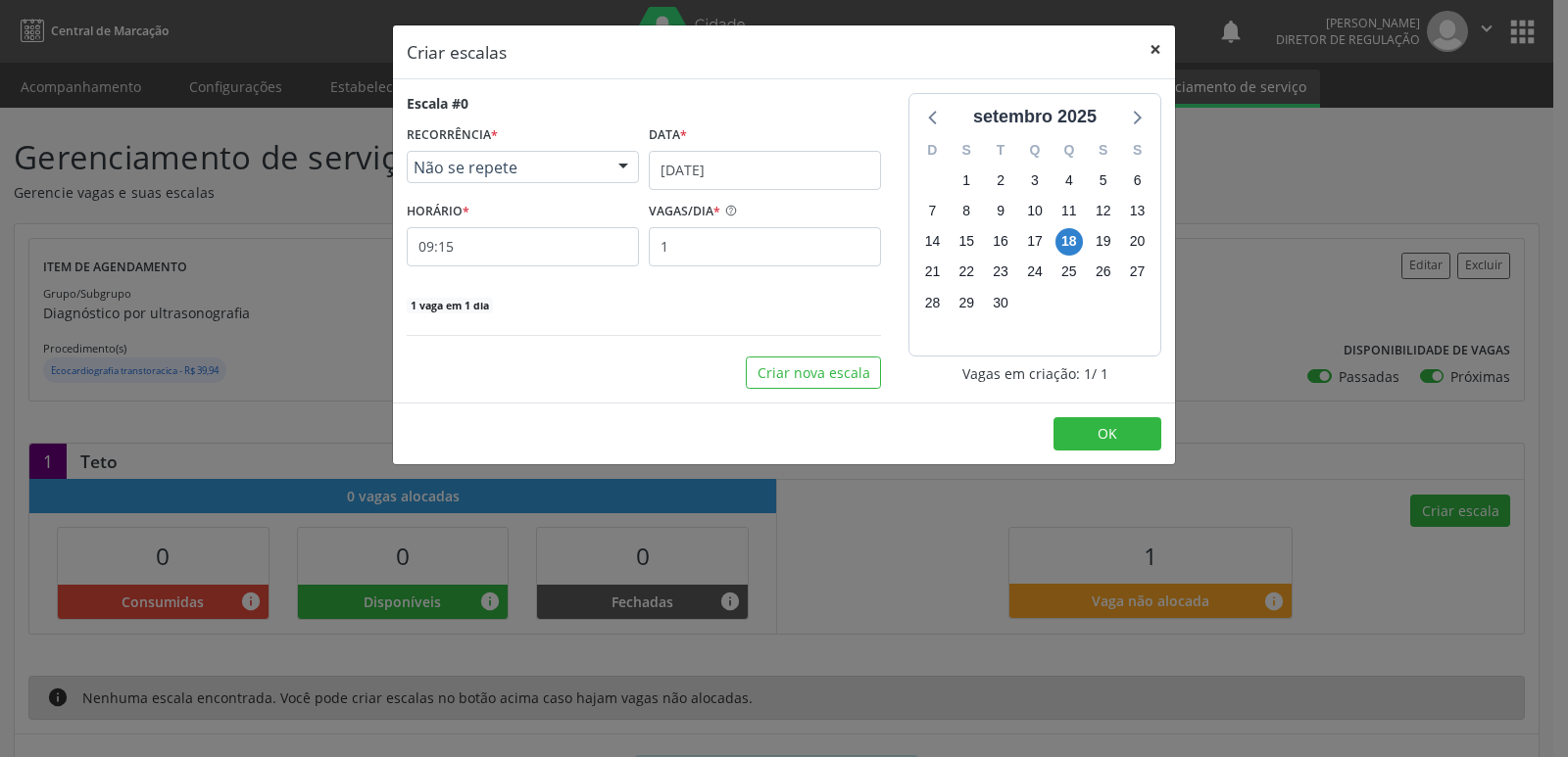
click at [1157, 47] on button "×" at bounding box center [1155, 50] width 39 height 48
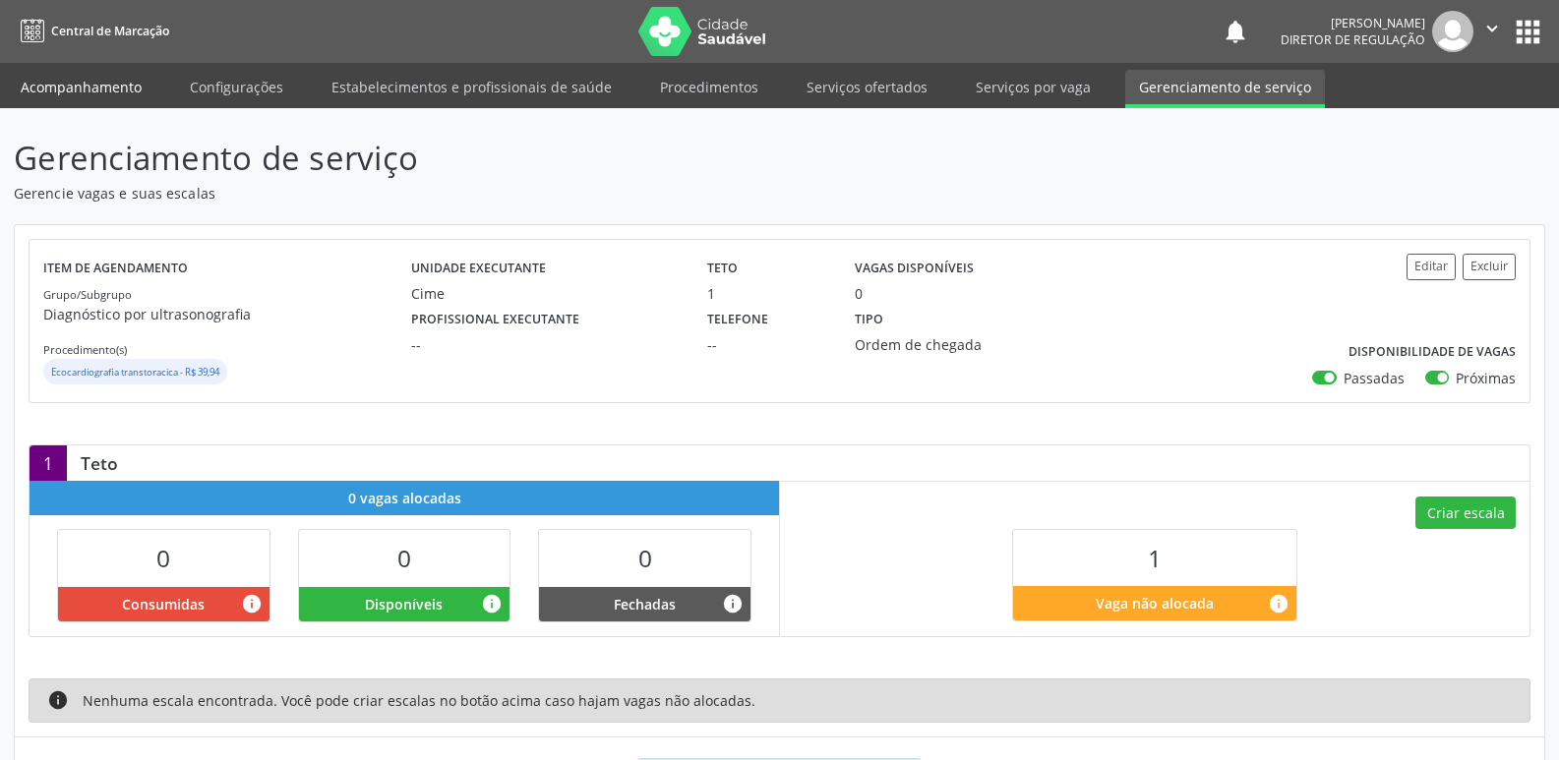
click at [90, 89] on link "Acompanhamento" at bounding box center [81, 87] width 149 height 34
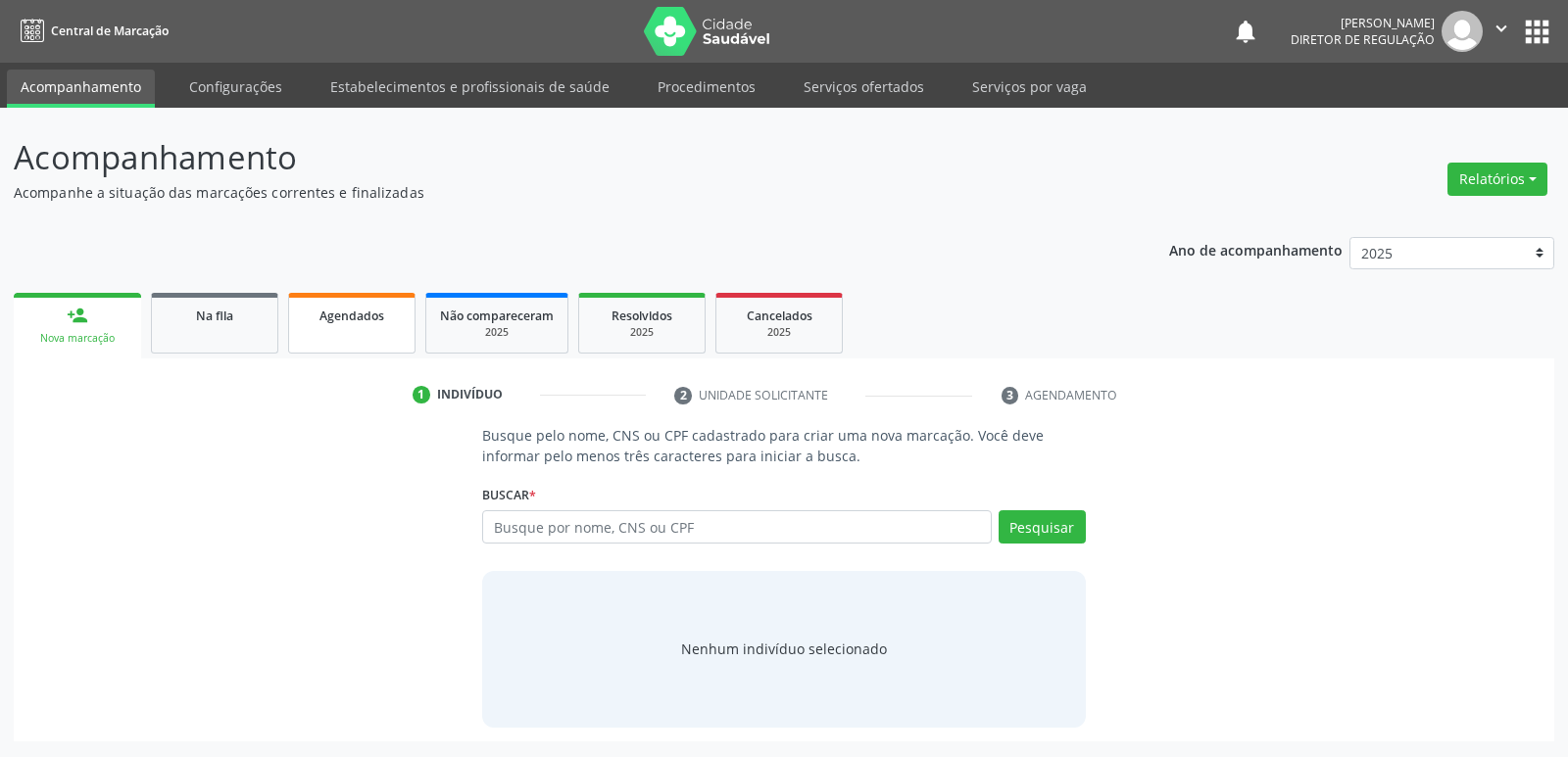
click at [348, 314] on span "Agendados" at bounding box center [352, 316] width 65 height 17
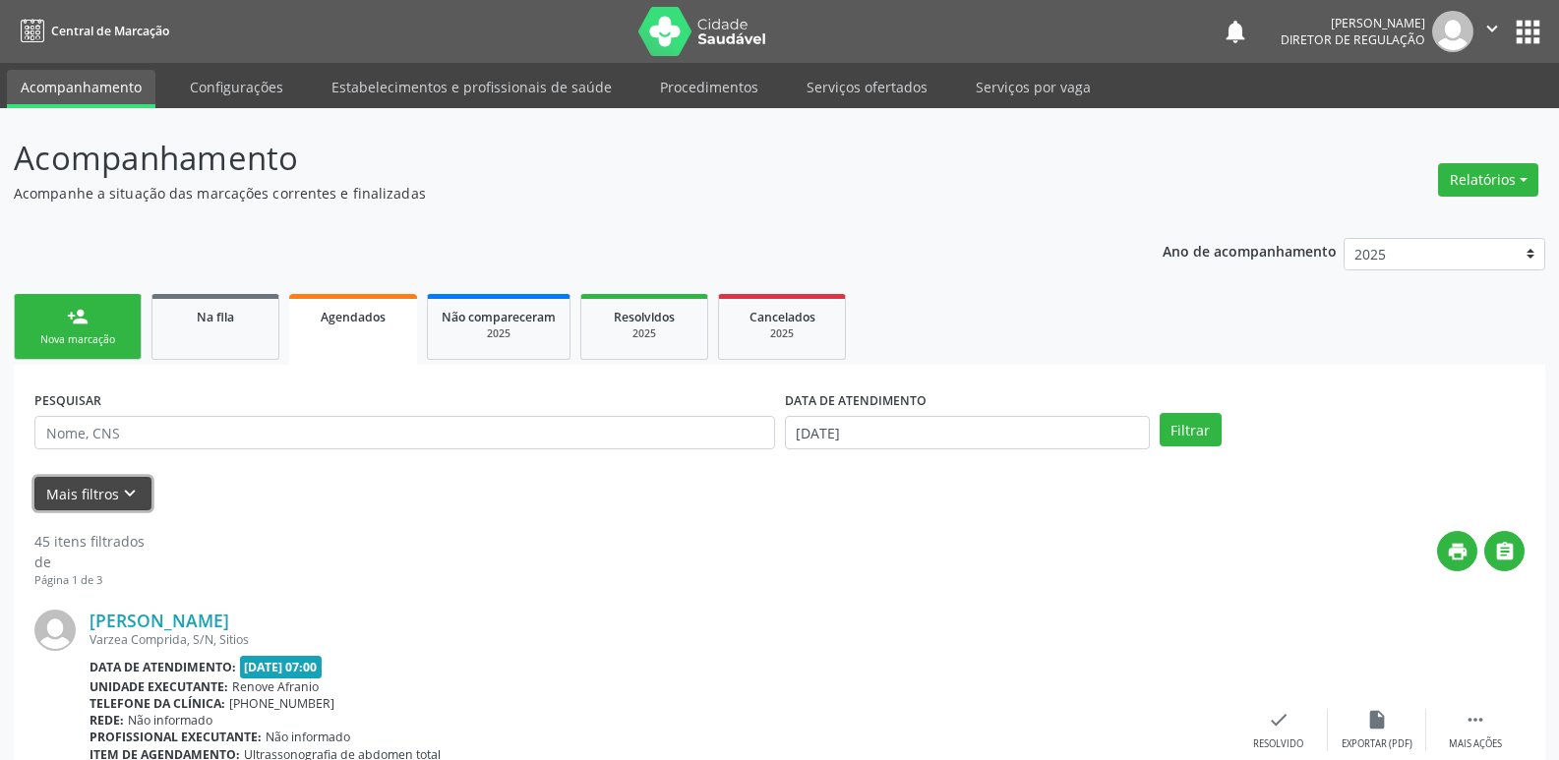
drag, startPoint x: 125, startPoint y: 483, endPoint x: 134, endPoint y: 478, distance: 10.1
click at [129, 482] on button "Mais filtros keyboard_arrow_down" at bounding box center [92, 494] width 117 height 34
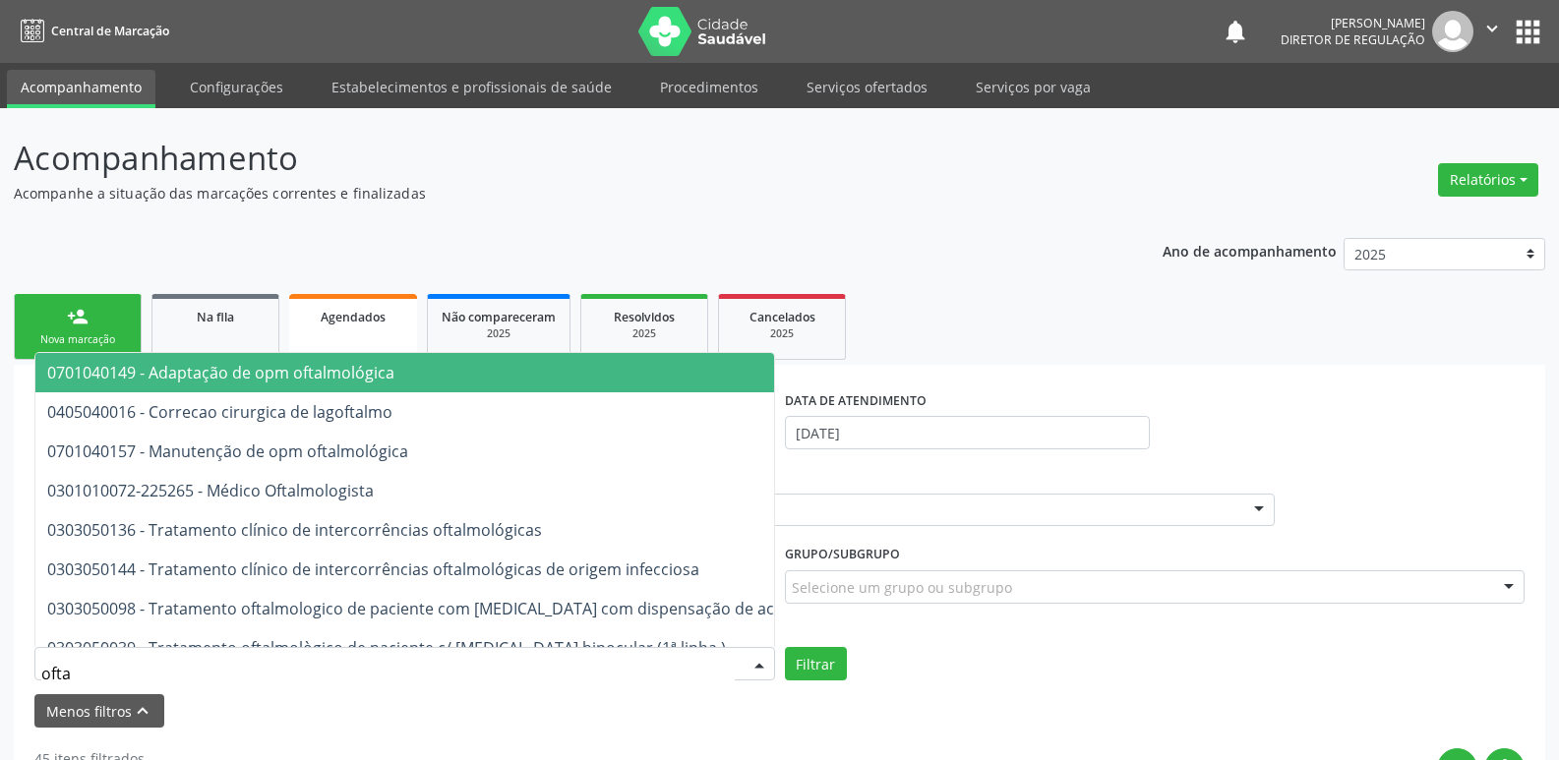
type input "oftal"
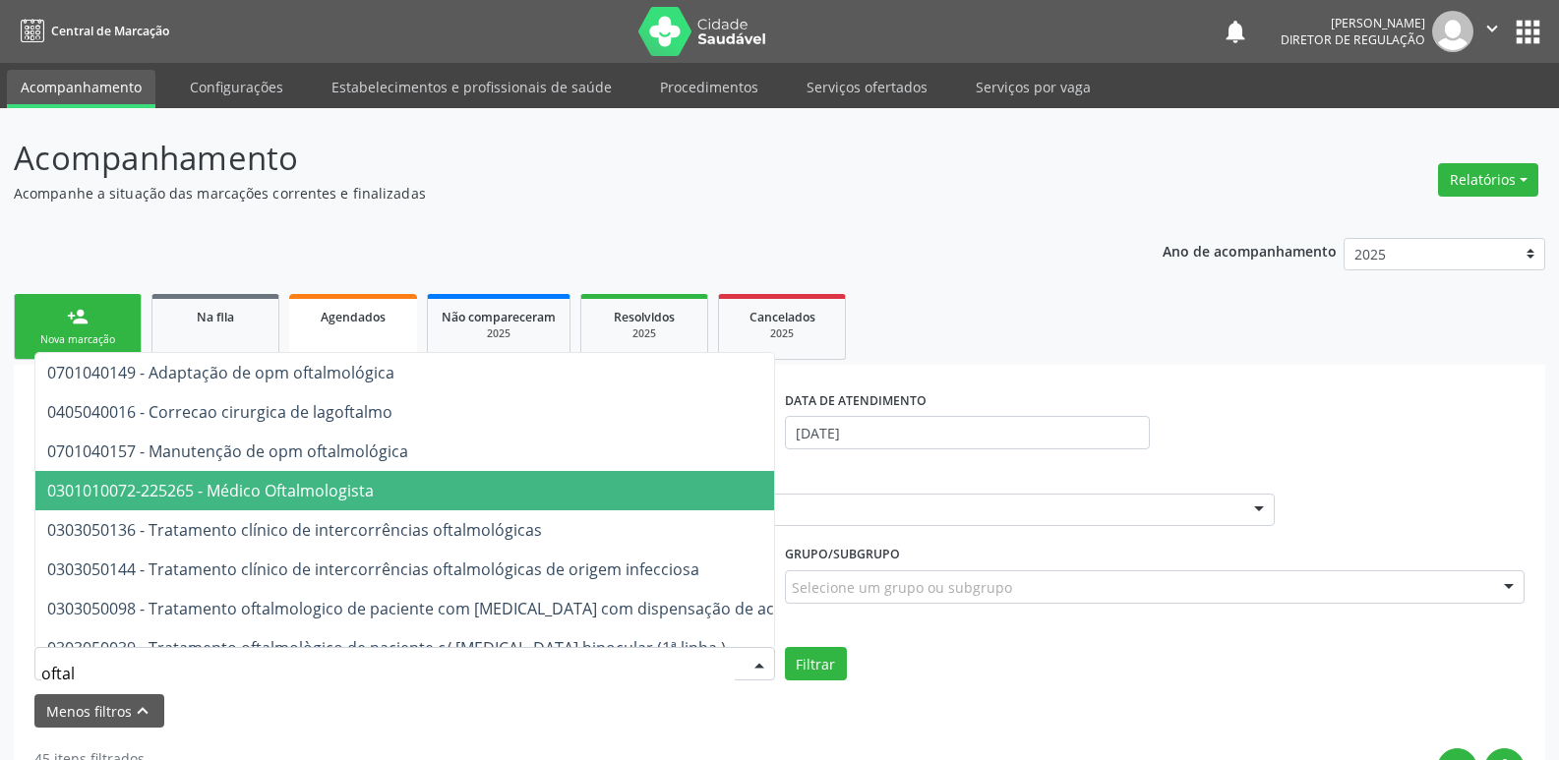
click at [187, 500] on span "0301010072-225265 - Médico Oftalmologista" at bounding box center [210, 491] width 327 height 22
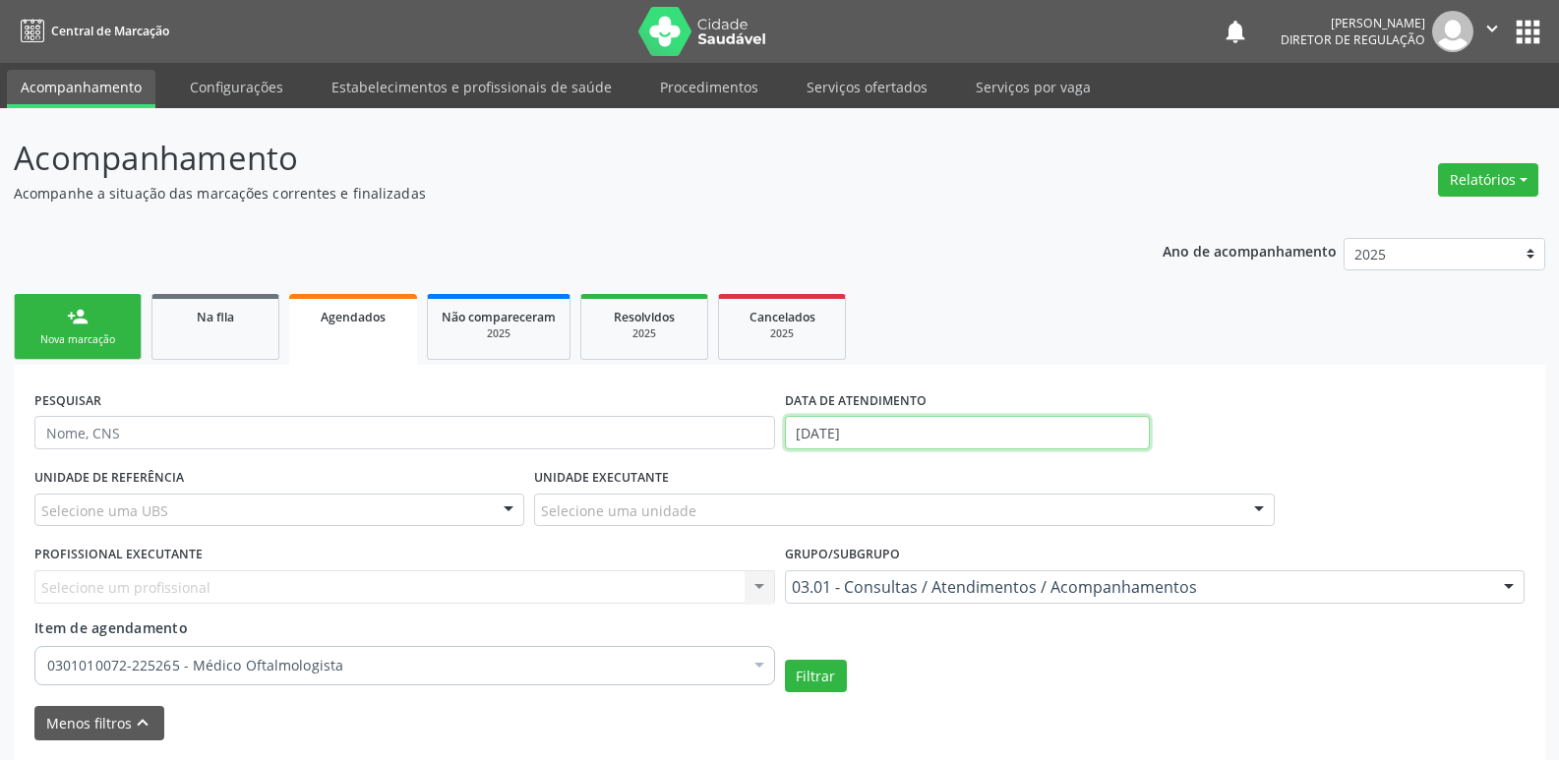
click at [869, 431] on input "[DATE]" at bounding box center [967, 432] width 365 height 33
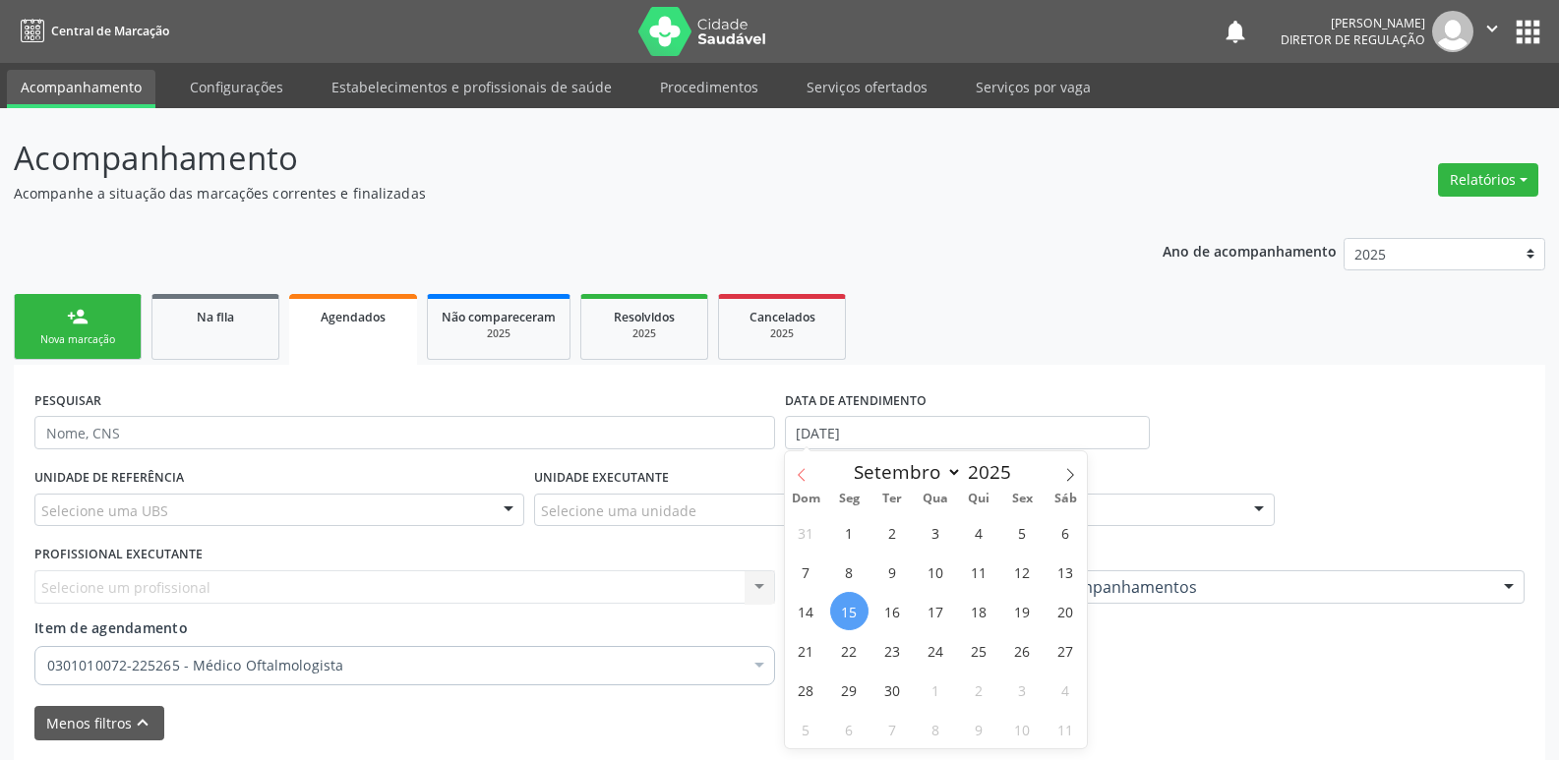
click at [811, 475] on span at bounding box center [801, 468] width 33 height 33
click at [810, 475] on span at bounding box center [801, 468] width 33 height 33
select select "6"
click at [893, 536] on span "1" at bounding box center [893, 533] width 38 height 38
type input "[DATE]"
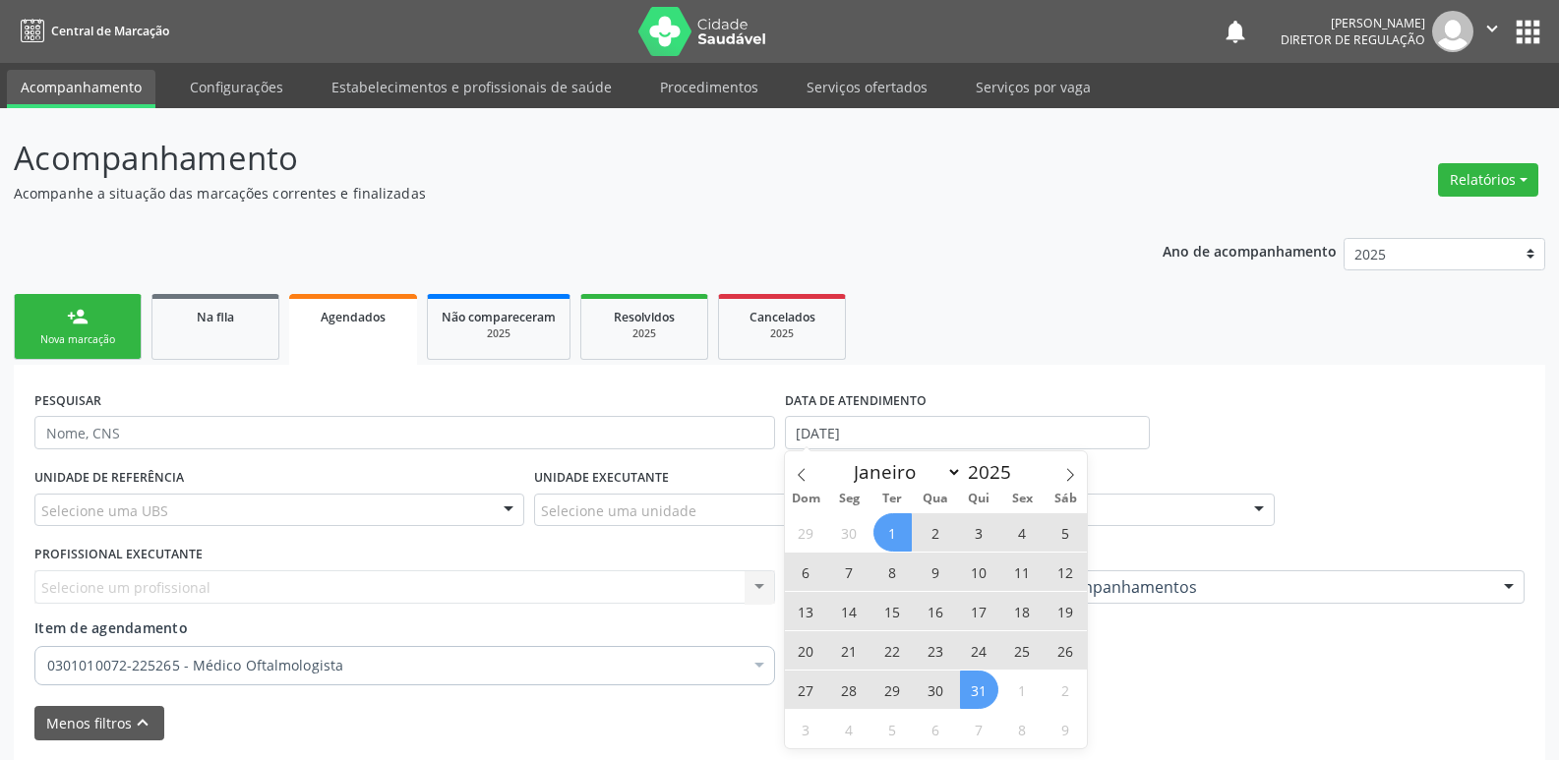
click at [984, 694] on span "31" at bounding box center [979, 690] width 38 height 38
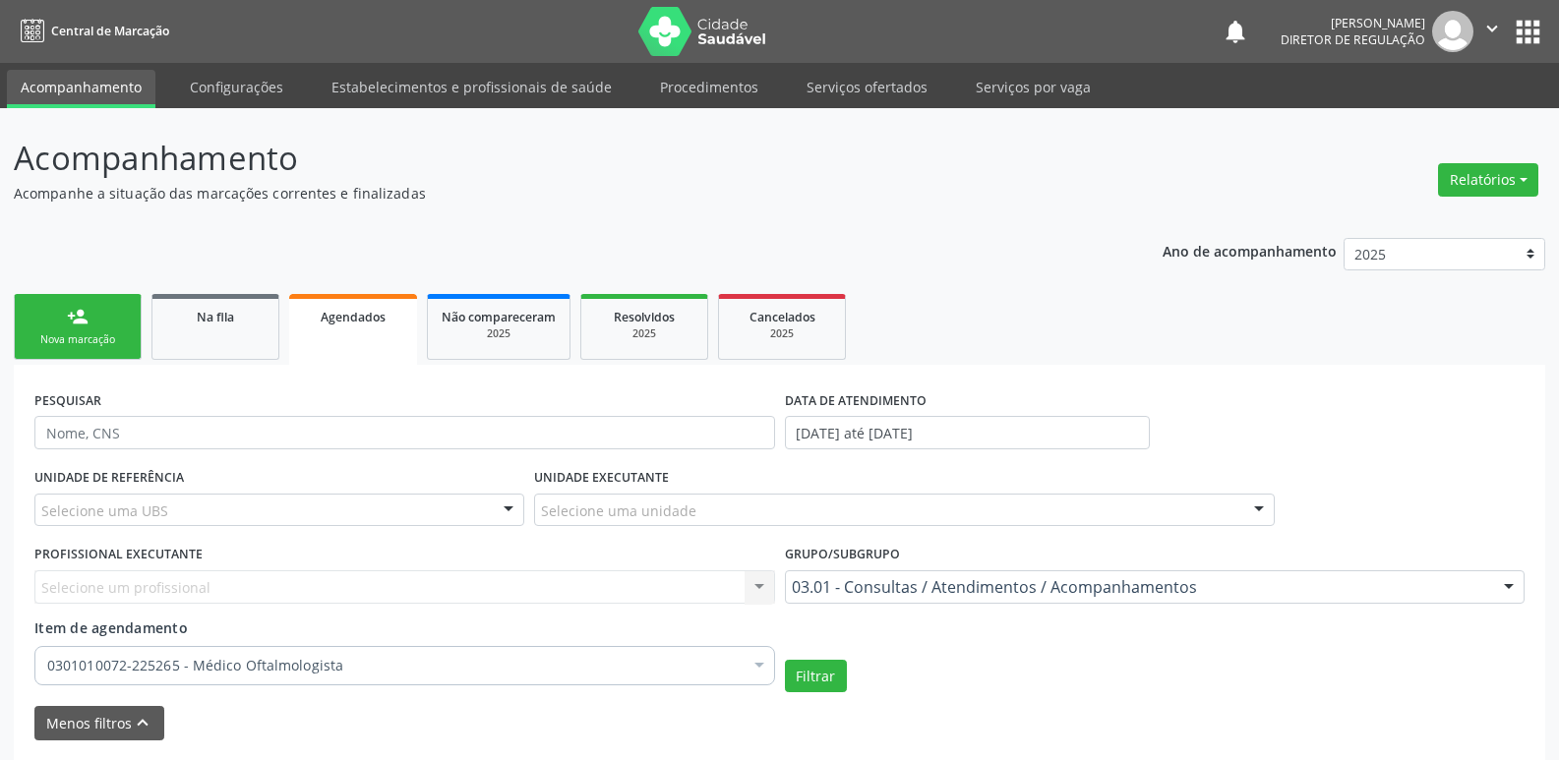
click at [649, 489] on label "UNIDADE EXECUTANTE" at bounding box center [601, 478] width 135 height 30
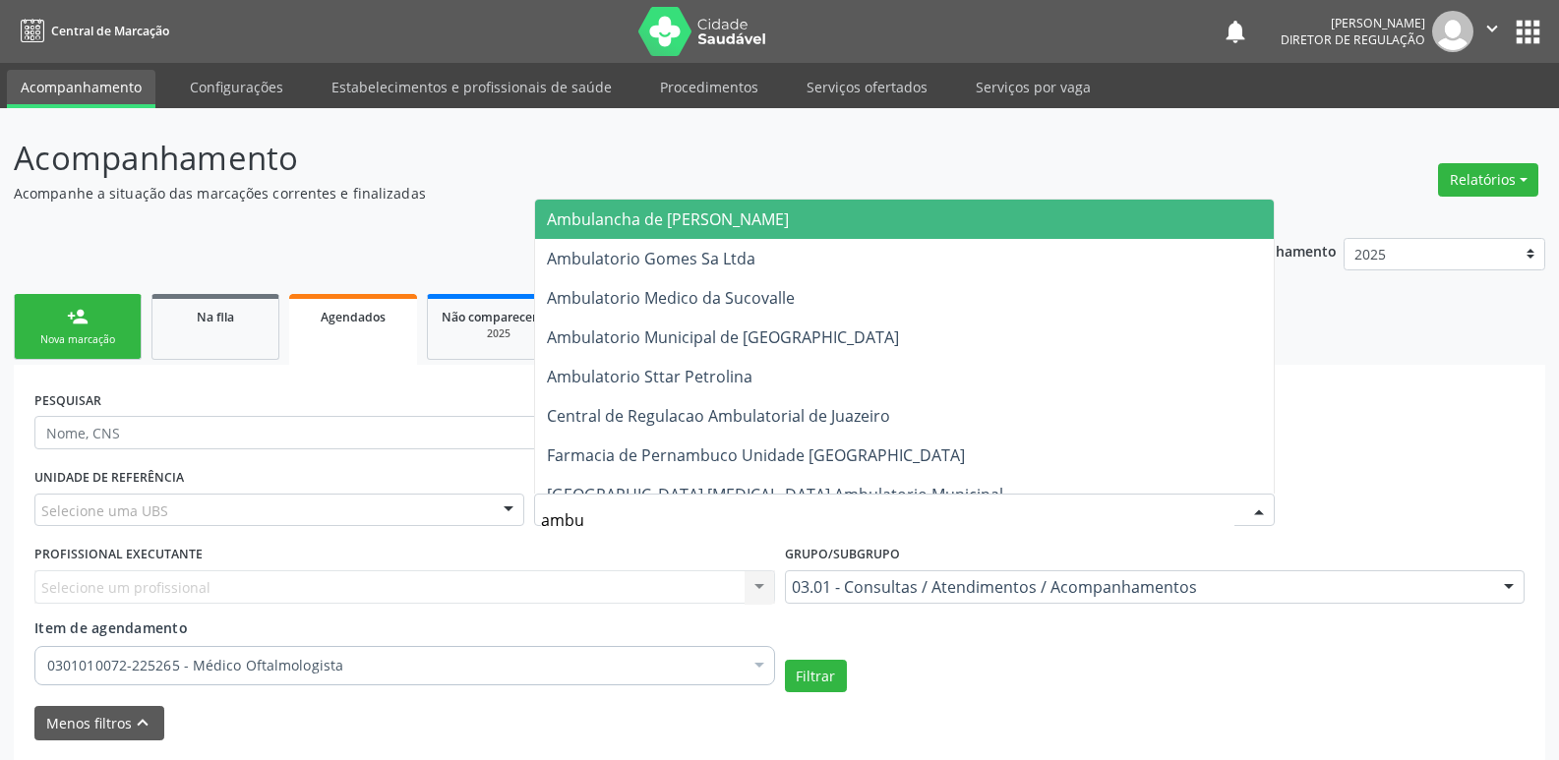
type input "ambul"
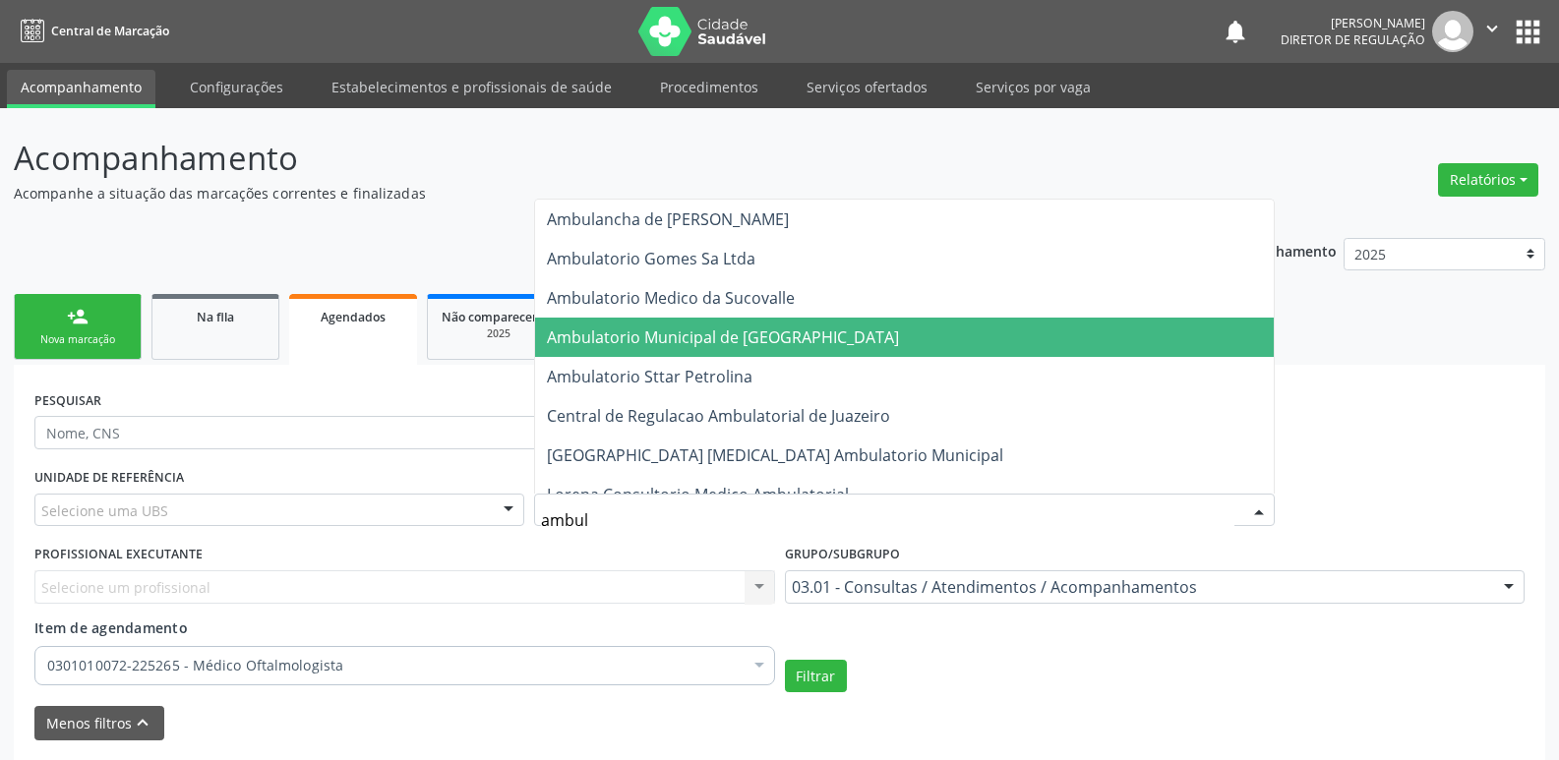
click at [672, 329] on span "Ambulatorio Municipal de [GEOGRAPHIC_DATA]" at bounding box center [723, 338] width 352 height 22
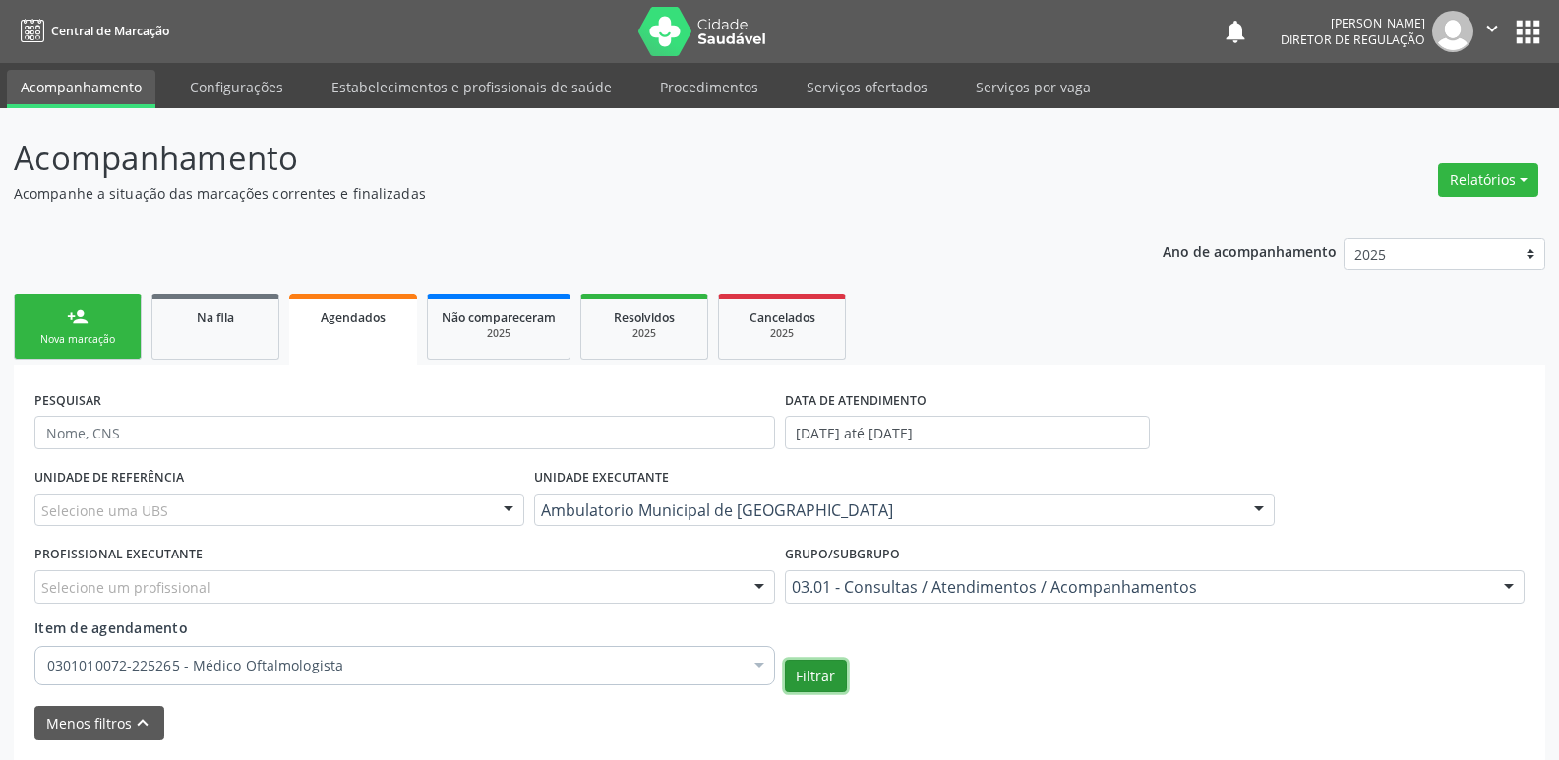
click at [811, 676] on button "Filtrar" at bounding box center [816, 676] width 62 height 33
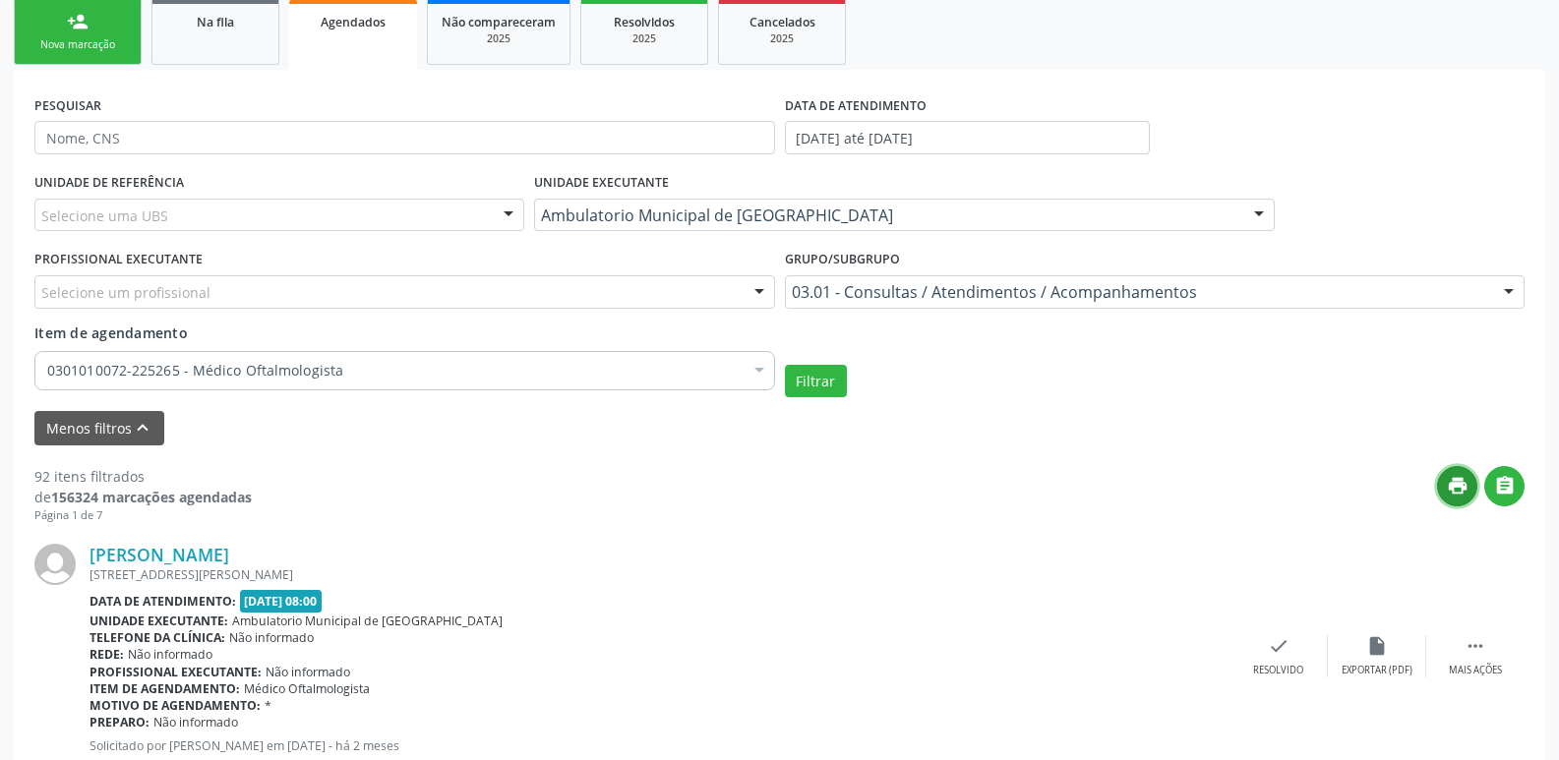
click at [1467, 486] on icon "print" at bounding box center [1458, 486] width 22 height 22
click at [994, 134] on input "[DATE] até [DATE]" at bounding box center [967, 137] width 365 height 33
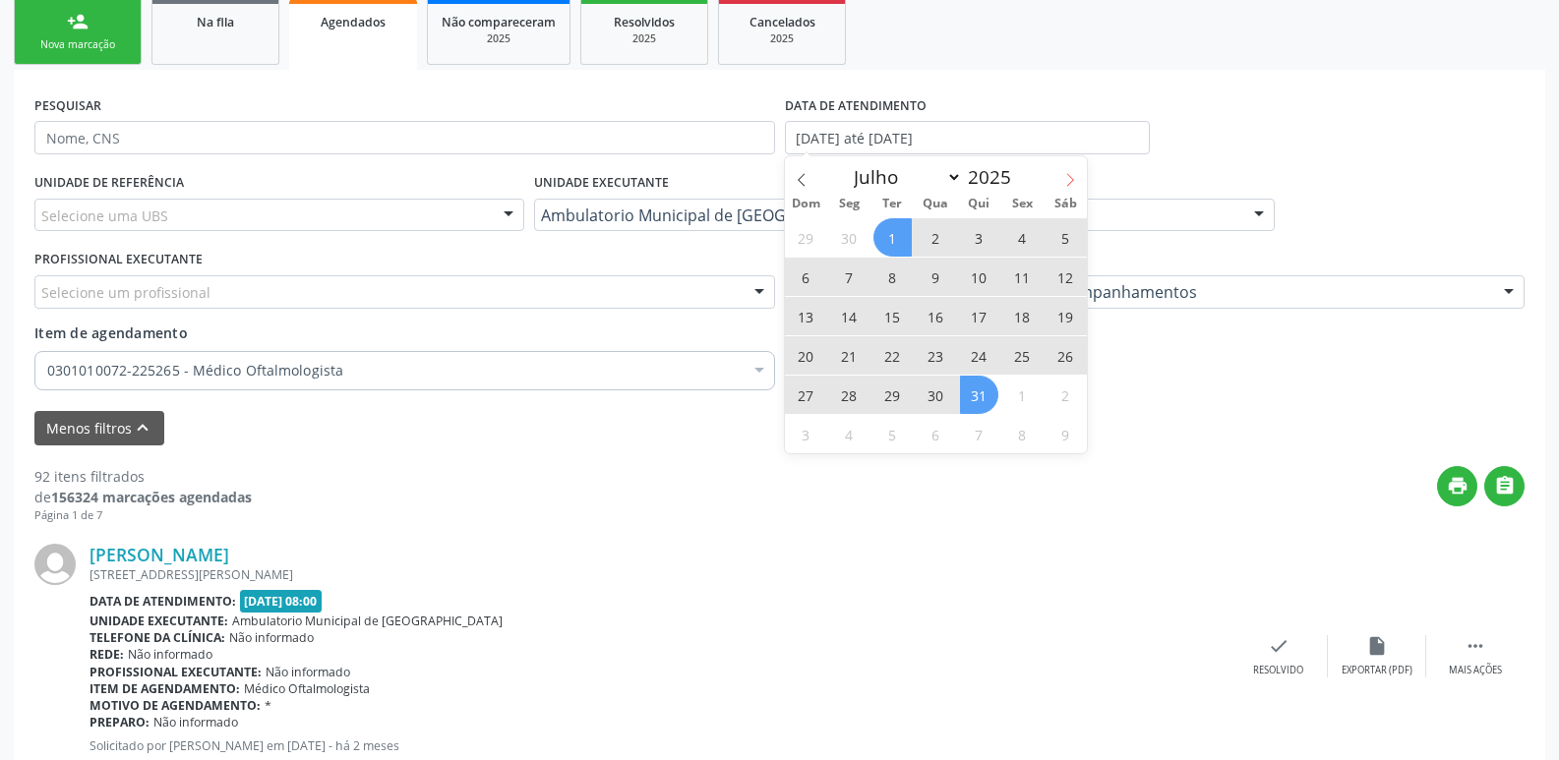
click at [1068, 181] on icon at bounding box center [1070, 180] width 14 height 14
select select "7"
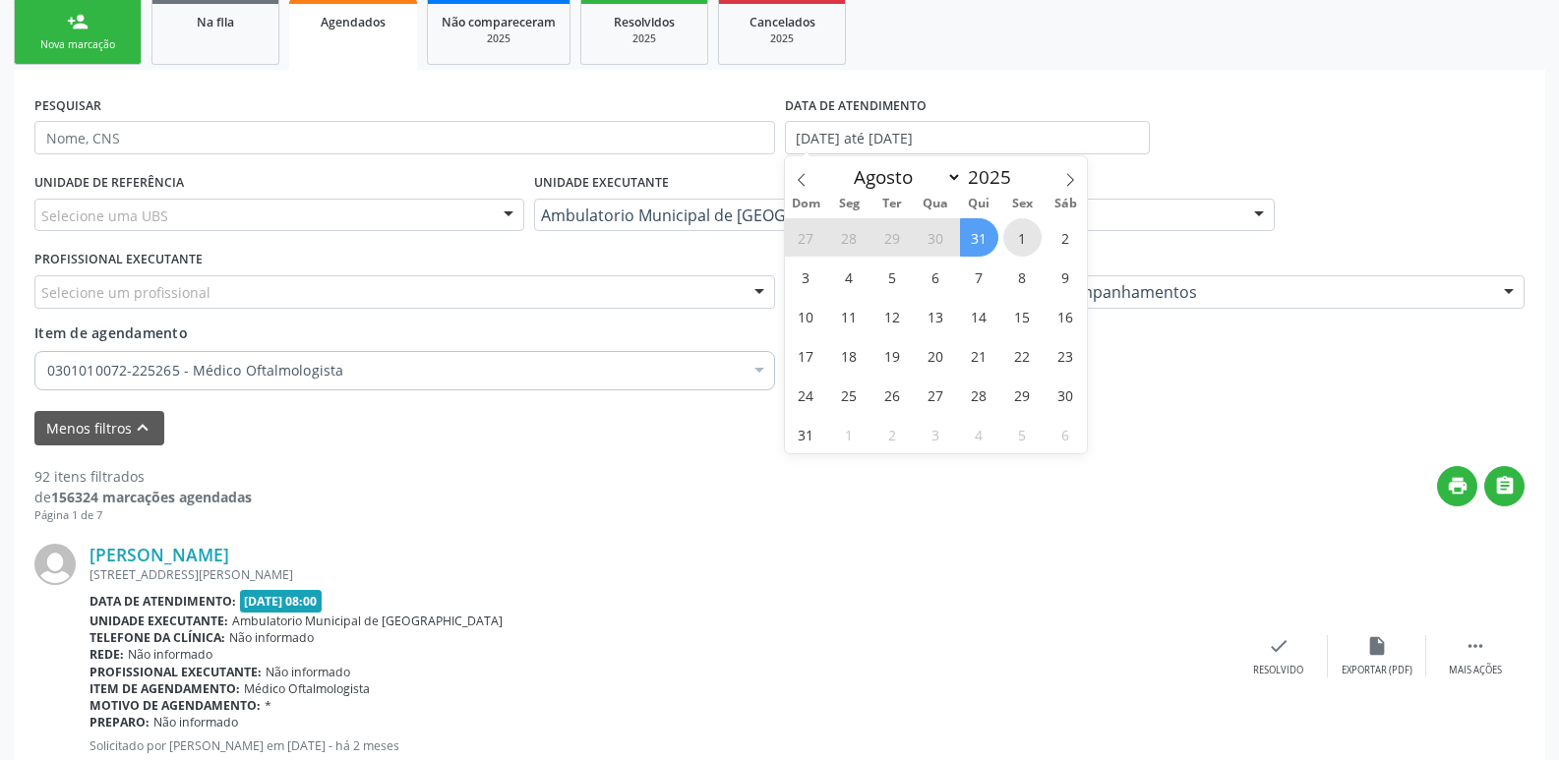
click at [1025, 241] on span "1" at bounding box center [1022, 237] width 38 height 38
type input "01/08/2025"
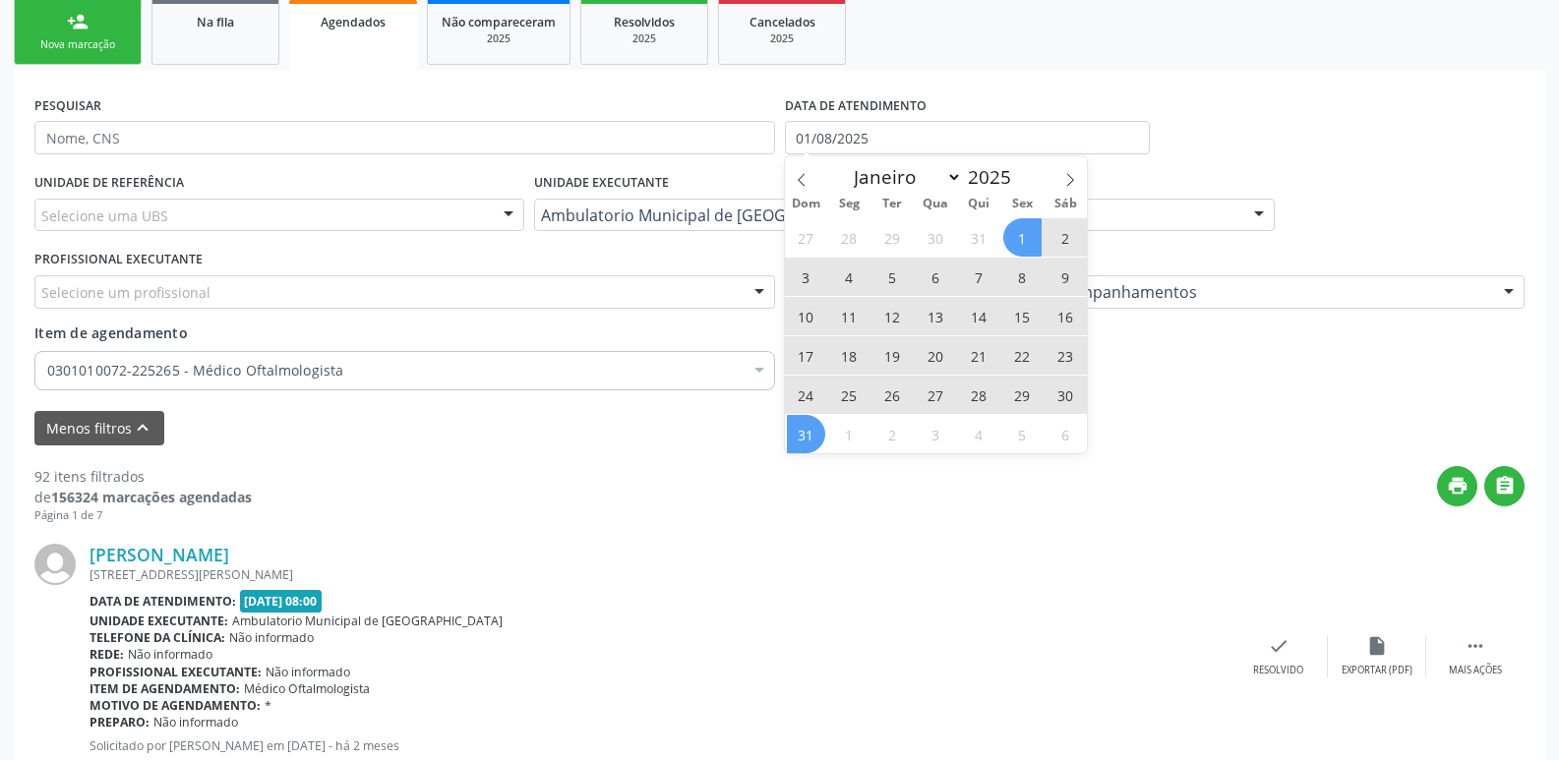
click at [800, 429] on span "31" at bounding box center [806, 434] width 38 height 38
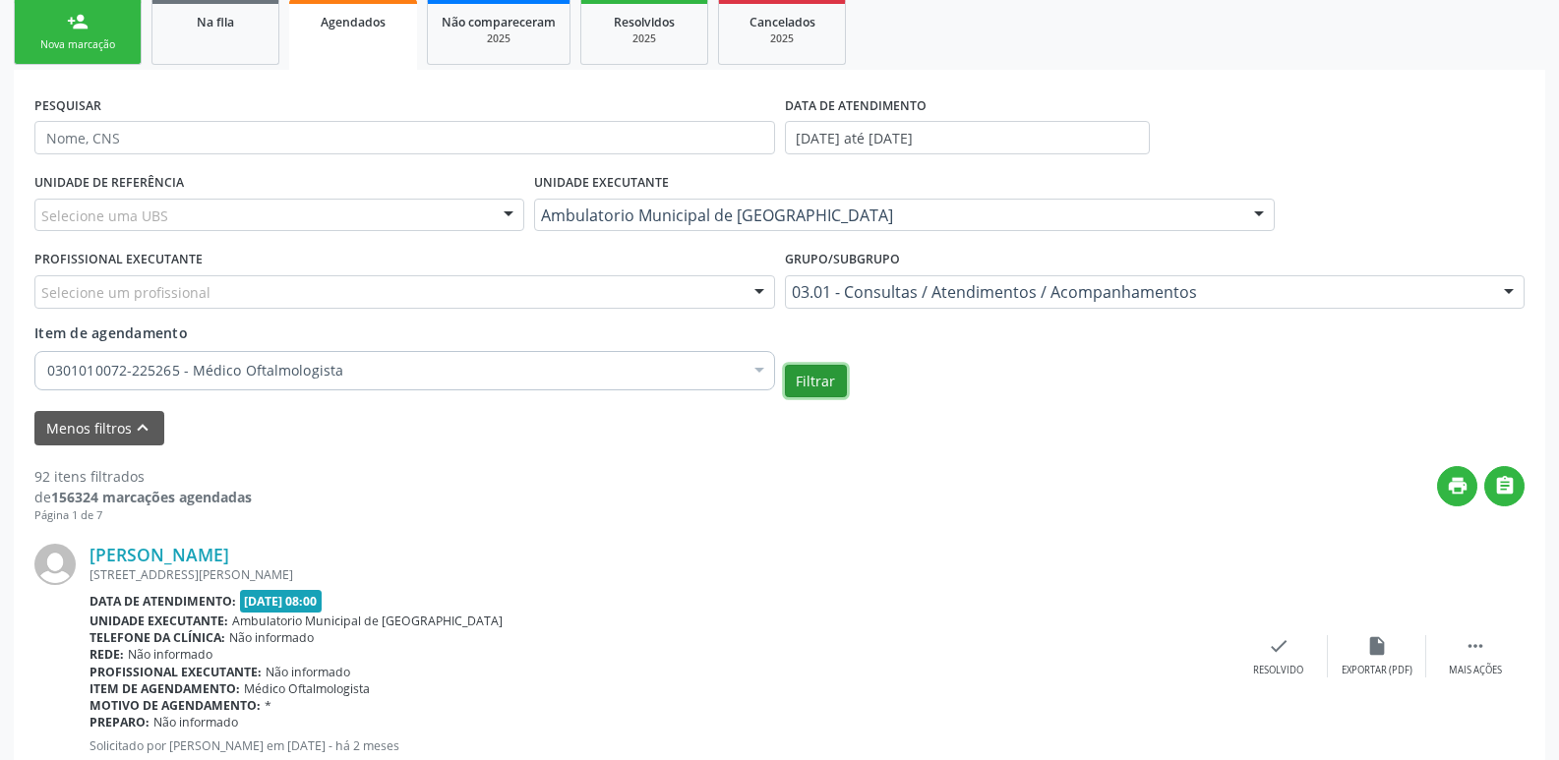
click at [824, 383] on button "Filtrar" at bounding box center [816, 381] width 62 height 33
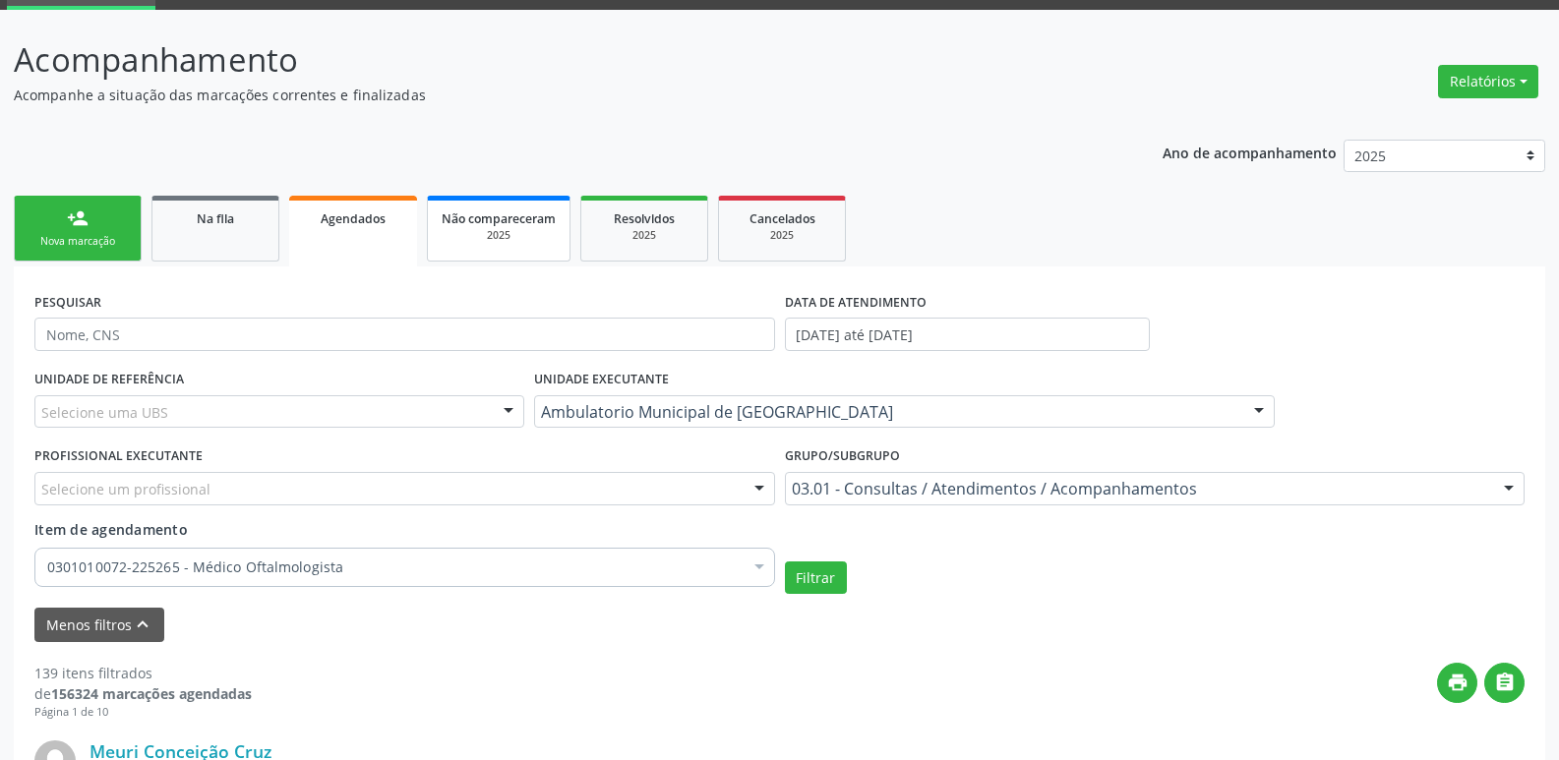
scroll to position [0, 0]
